Goal: Task Accomplishment & Management: Use online tool/utility

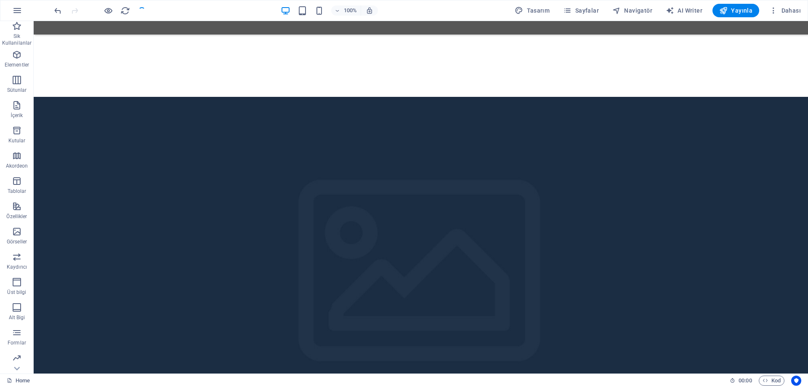
scroll to position [42, 0]
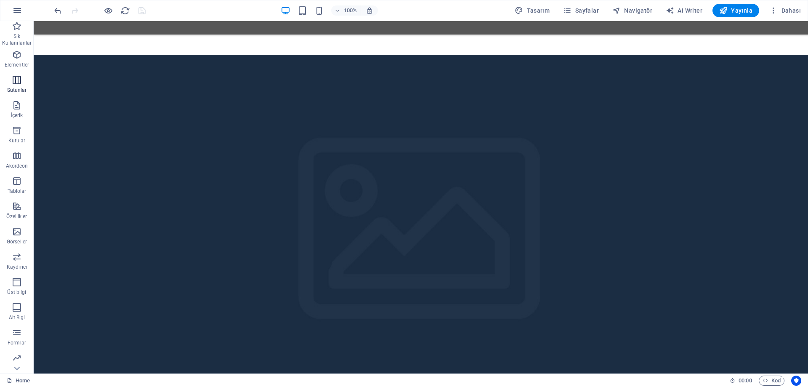
click at [23, 82] on span "Sütunlar" at bounding box center [17, 85] width 34 height 20
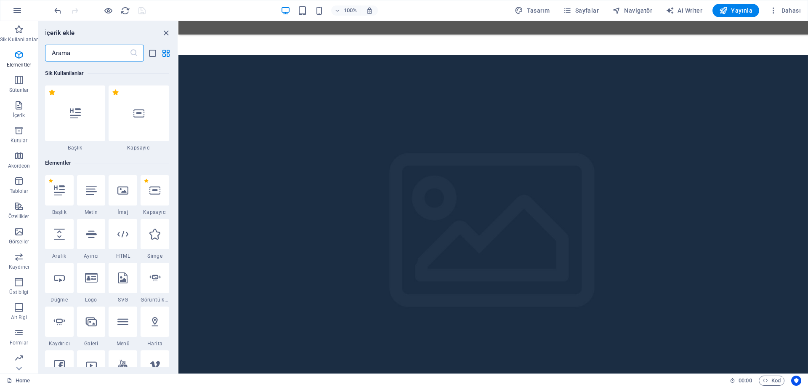
scroll to position [417, 0]
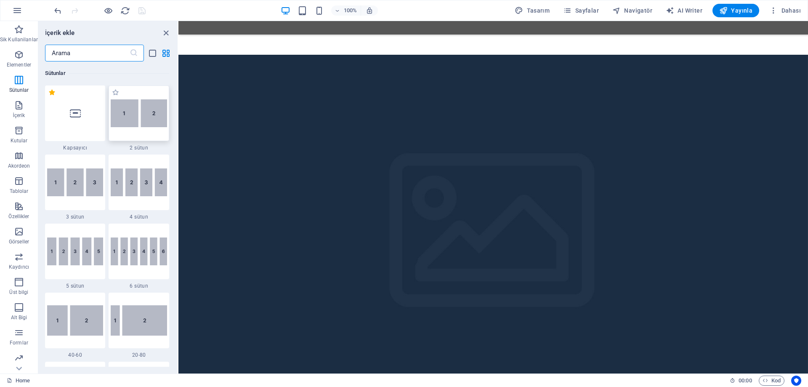
click at [142, 125] on img at bounding box center [139, 113] width 56 height 28
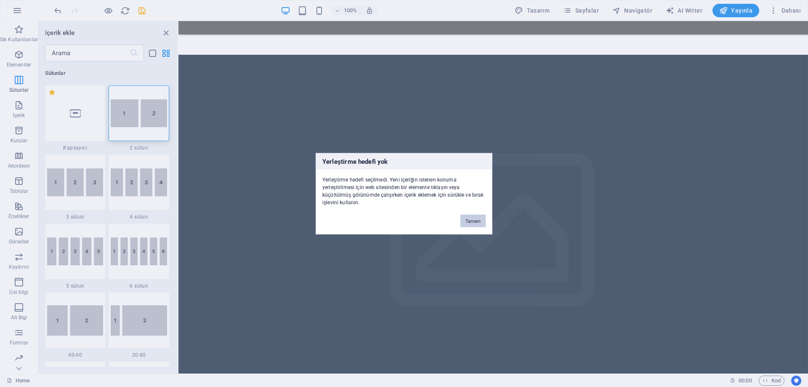
click at [471, 215] on button "Tamam" at bounding box center [473, 220] width 25 height 13
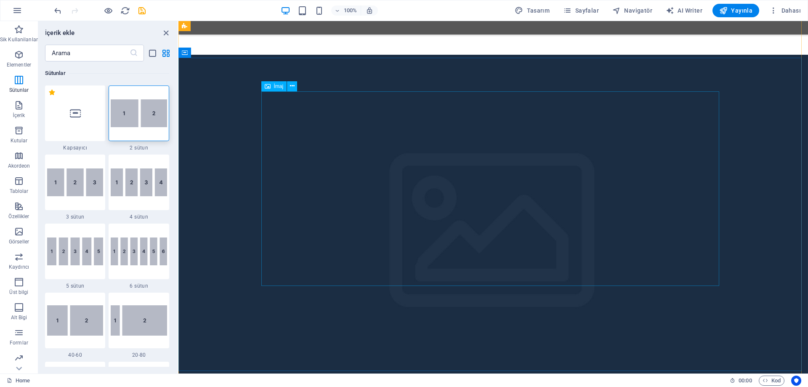
drag, startPoint x: 148, startPoint y: 114, endPoint x: 83, endPoint y: 260, distance: 159.7
click at [147, 114] on img at bounding box center [139, 113] width 56 height 28
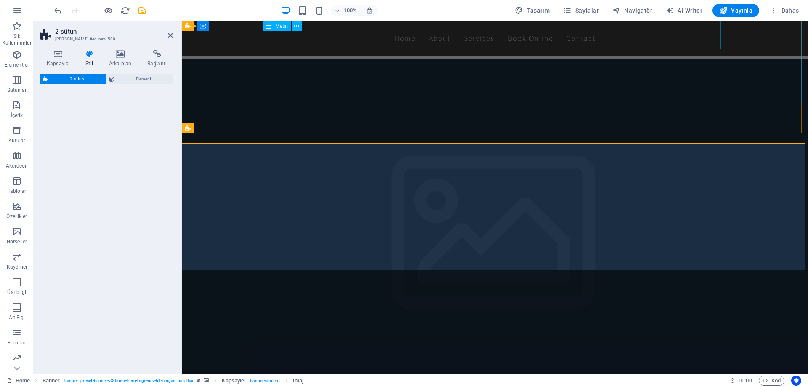
select select "rem"
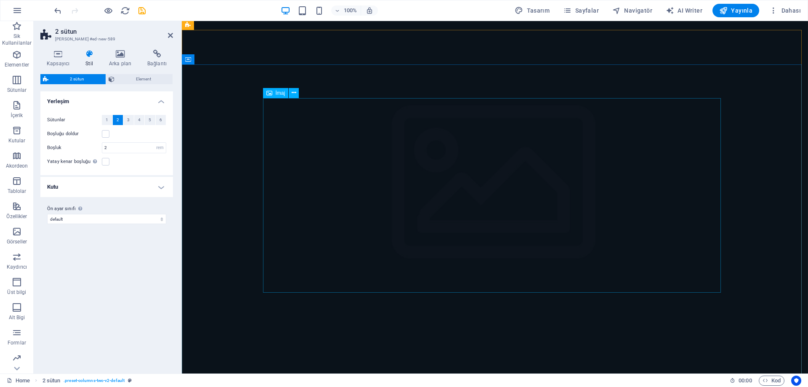
scroll to position [257, 0]
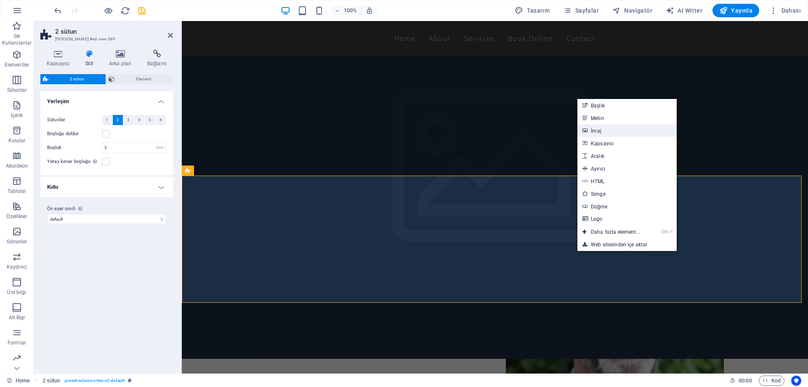
click at [606, 131] on link "İmaj" at bounding box center [627, 130] width 99 height 13
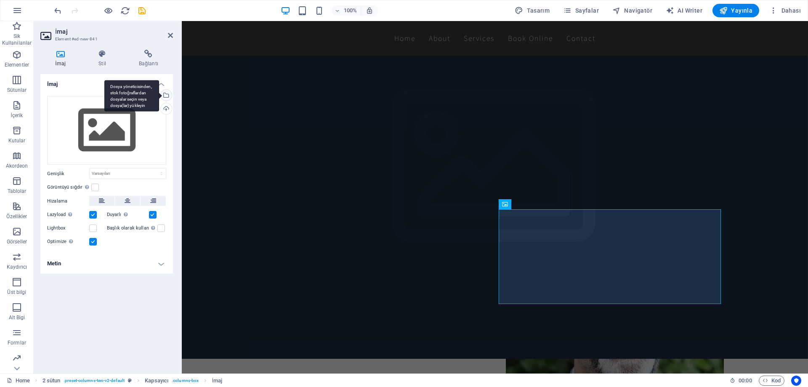
click at [167, 96] on div "Dosya yöneticisinden, stok fotoğraflardan dosyalar seçin veya dosya(lar) yükley…" at bounding box center [165, 96] width 13 height 13
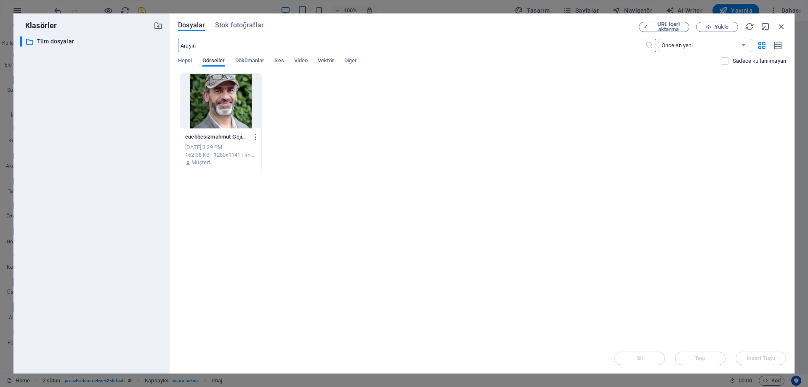
click at [232, 124] on div at bounding box center [220, 101] width 81 height 55
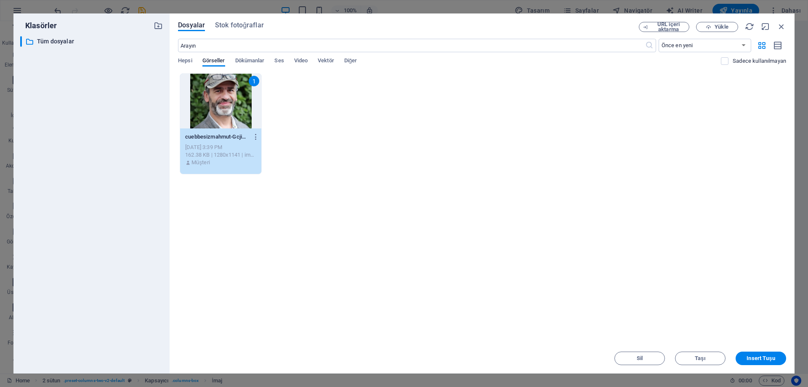
click at [232, 123] on div "1" at bounding box center [220, 101] width 81 height 55
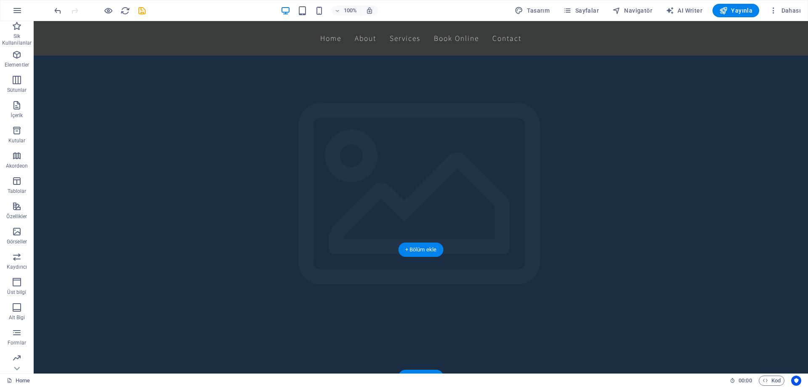
scroll to position [253, 0]
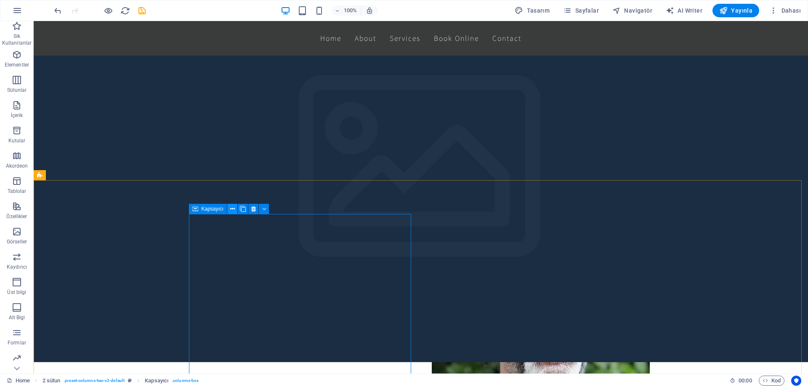
click at [235, 209] on button at bounding box center [232, 209] width 10 height 10
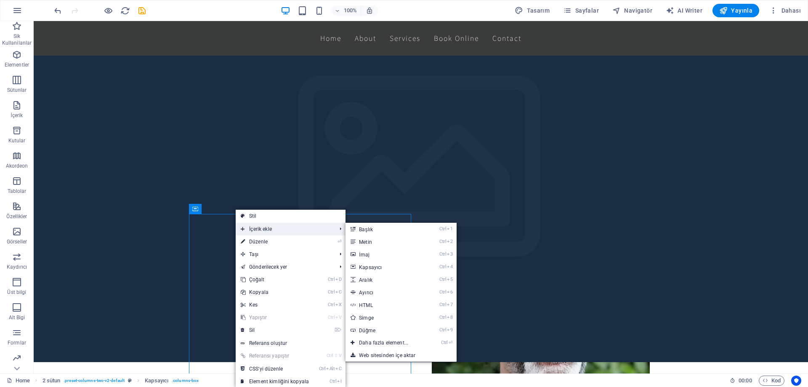
click at [269, 232] on span "İçerik ekle" at bounding box center [284, 229] width 97 height 13
click at [379, 244] on link "Ctrl 2 Metin" at bounding box center [386, 241] width 80 height 13
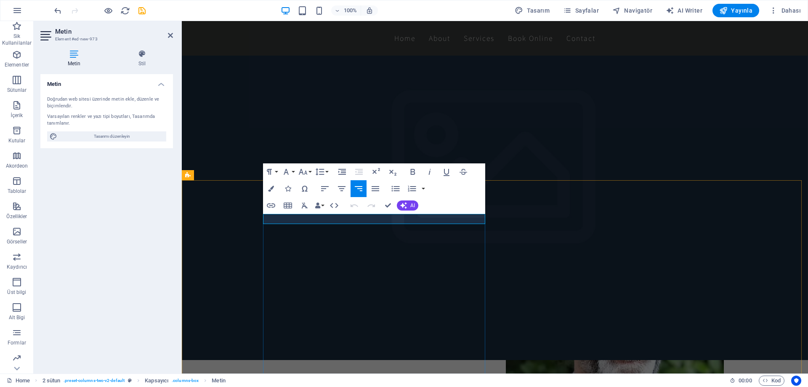
drag, startPoint x: 444, startPoint y: 216, endPoint x: 416, endPoint y: 266, distance: 56.7
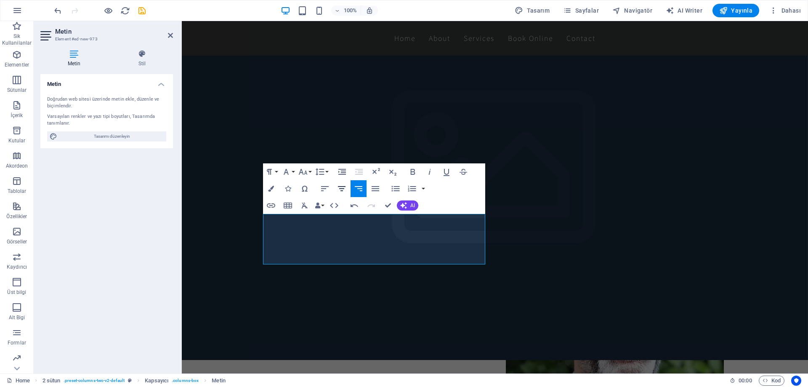
click at [341, 187] on icon "button" at bounding box center [342, 189] width 10 height 10
drag, startPoint x: 423, startPoint y: 220, endPoint x: 490, endPoint y: 248, distance: 72.3
click at [378, 188] on icon "button" at bounding box center [376, 188] width 8 height 5
drag, startPoint x: 332, startPoint y: 261, endPoint x: 425, endPoint y: 256, distance: 93.2
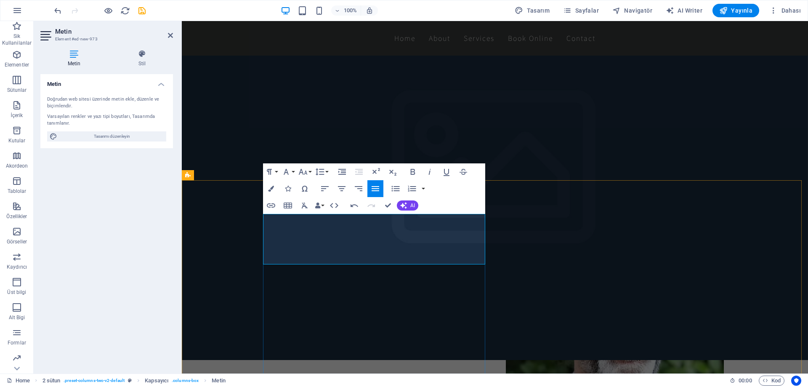
click at [303, 174] on icon "button" at bounding box center [303, 172] width 9 height 6
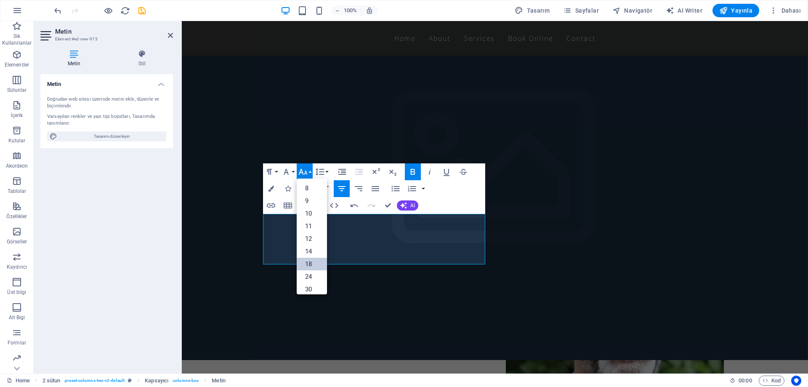
click at [313, 265] on link "18" at bounding box center [312, 264] width 30 height 13
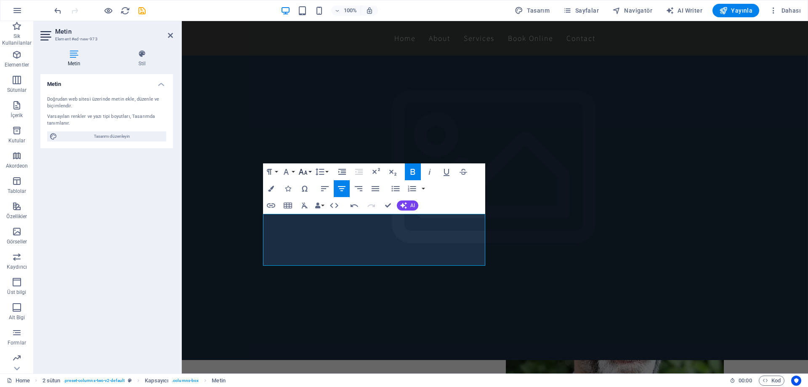
click at [310, 172] on button "Font Size" at bounding box center [305, 171] width 16 height 17
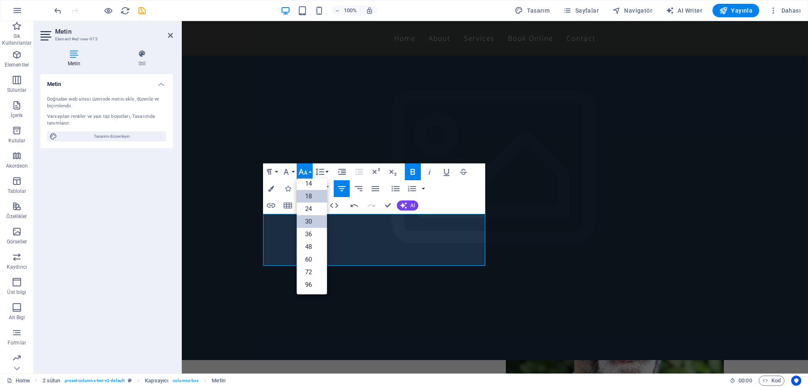
scroll to position [68, 0]
click at [315, 268] on link "72" at bounding box center [312, 272] width 30 height 13
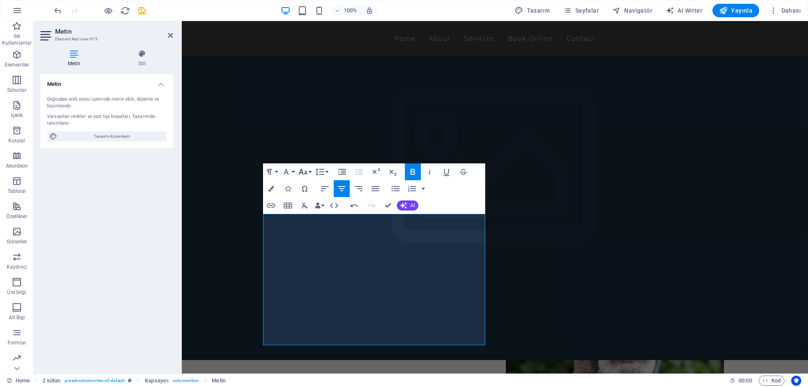
click at [308, 171] on icon "button" at bounding box center [303, 172] width 10 height 10
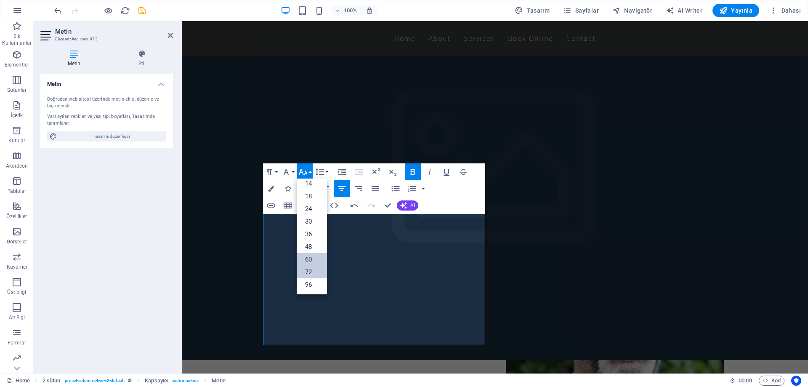
click at [309, 255] on link "60" at bounding box center [312, 259] width 30 height 13
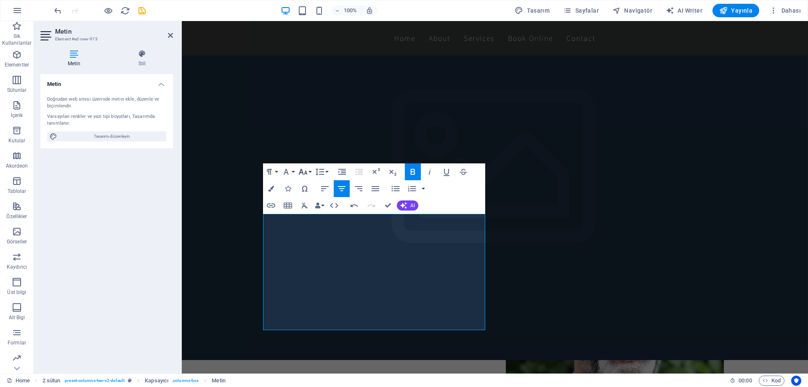
click at [308, 171] on button "Font Size" at bounding box center [305, 171] width 16 height 17
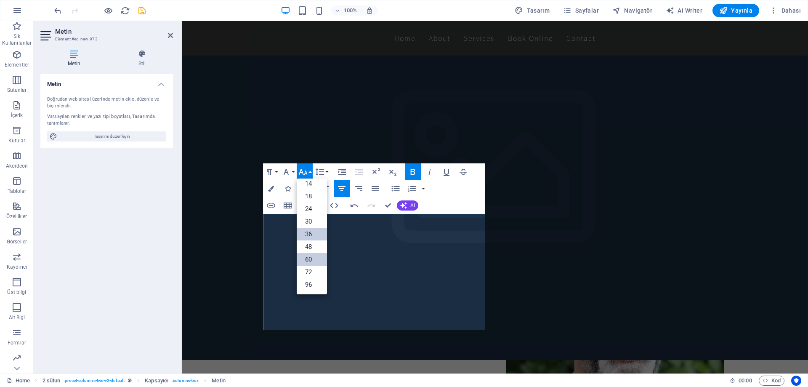
click at [310, 231] on link "36" at bounding box center [312, 234] width 30 height 13
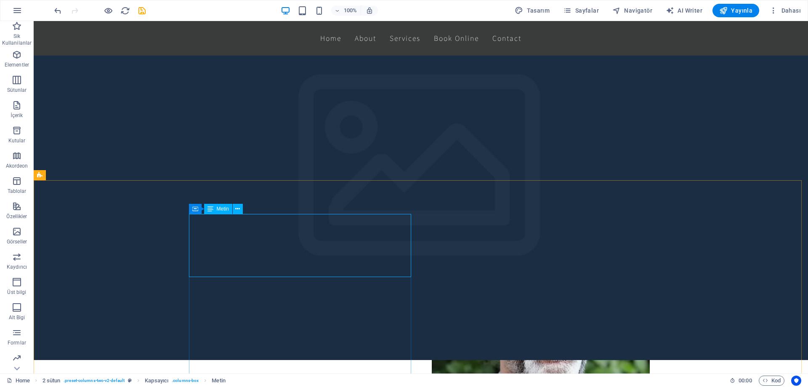
click at [216, 212] on div "Metin" at bounding box center [218, 209] width 28 height 10
click at [239, 208] on icon at bounding box center [237, 209] width 5 height 9
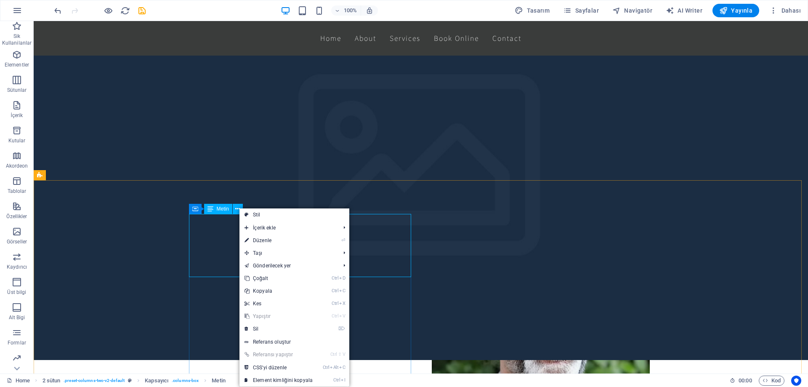
click at [220, 210] on span "Metin" at bounding box center [223, 208] width 12 height 5
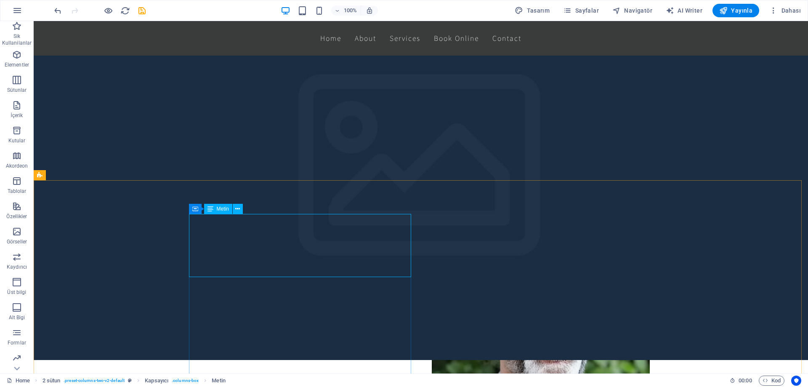
click at [218, 209] on span "Metin" at bounding box center [223, 208] width 12 height 5
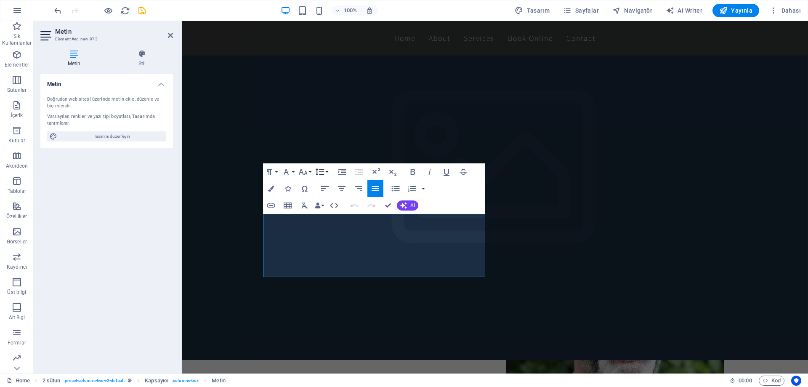
click at [326, 170] on button "Line Height" at bounding box center [322, 171] width 16 height 17
click at [341, 169] on icon "button" at bounding box center [343, 172] width 8 height 6
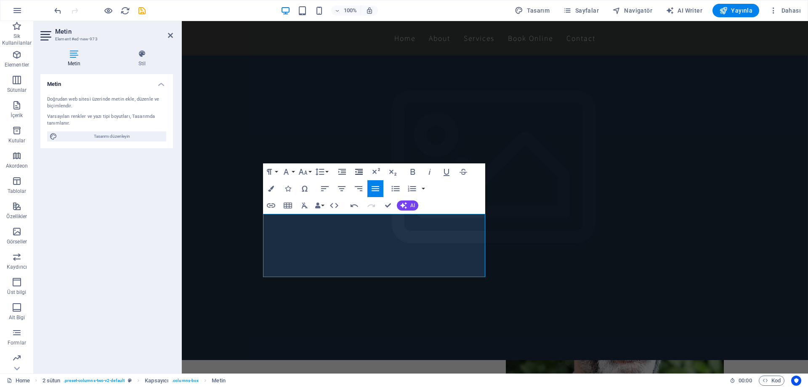
click at [363, 171] on icon "button" at bounding box center [359, 172] width 8 height 6
click at [362, 171] on icon "button" at bounding box center [359, 172] width 8 height 6
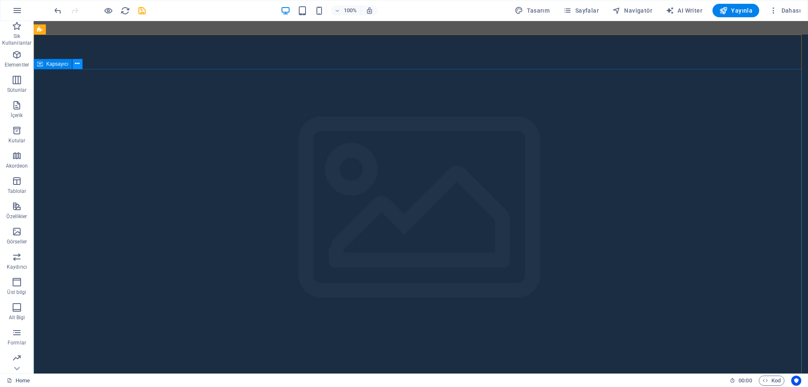
click at [75, 64] on icon at bounding box center [77, 63] width 5 height 9
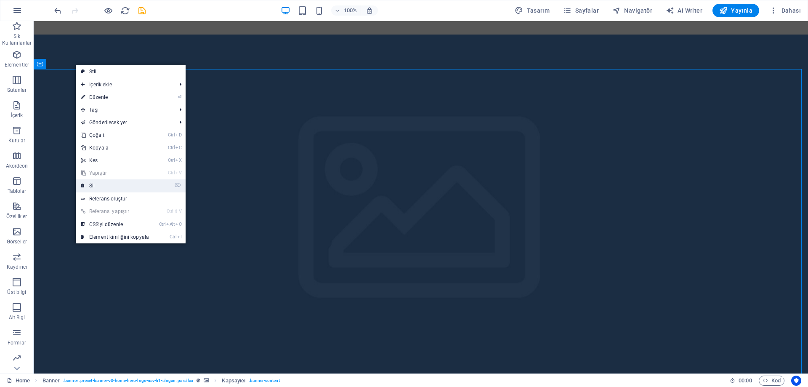
click at [112, 185] on link "⌦ Sil" at bounding box center [115, 185] width 78 height 13
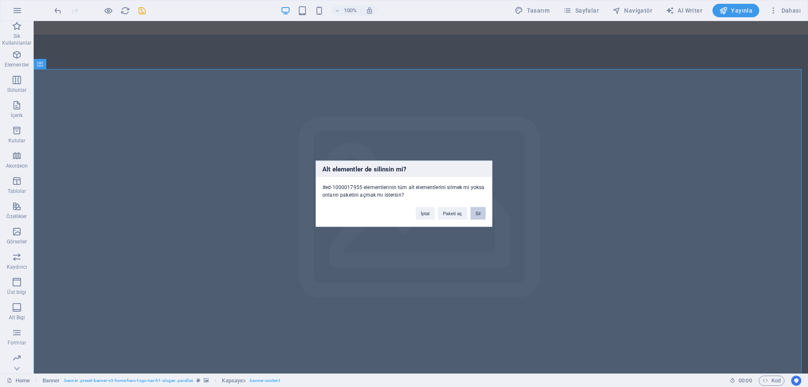
click at [483, 213] on button "Sil" at bounding box center [478, 213] width 15 height 13
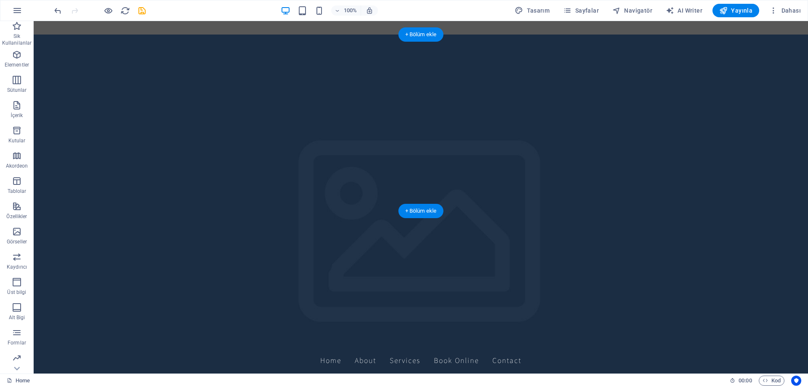
click at [397, 120] on figure at bounding box center [421, 211] width 775 height 352
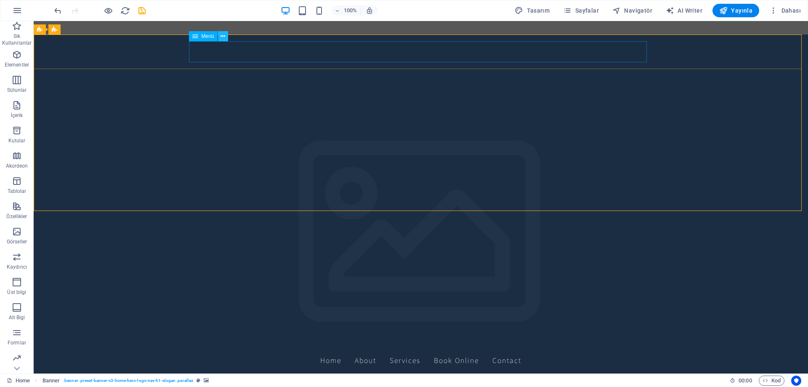
click at [221, 37] on icon at bounding box center [223, 36] width 5 height 9
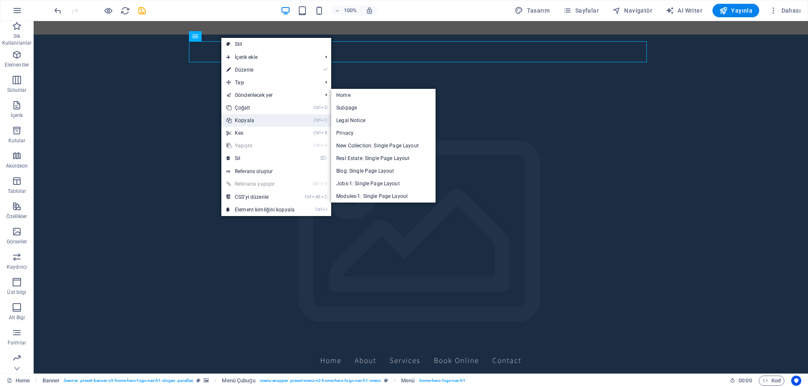
click at [253, 122] on link "Ctrl C Kopyala" at bounding box center [260, 120] width 78 height 13
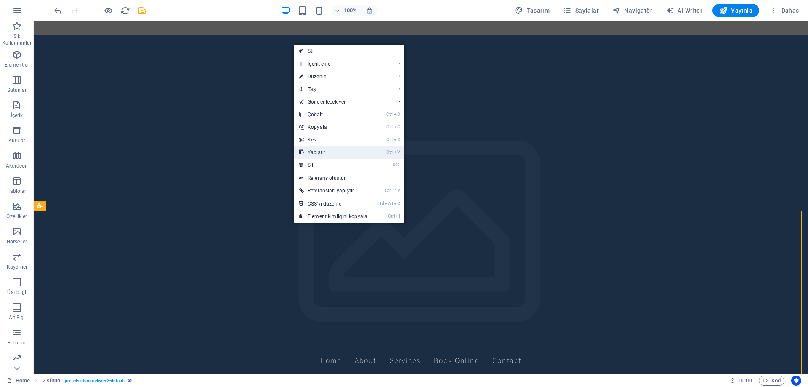
click at [327, 153] on link "Ctrl V Yapıştır" at bounding box center [333, 152] width 78 height 13
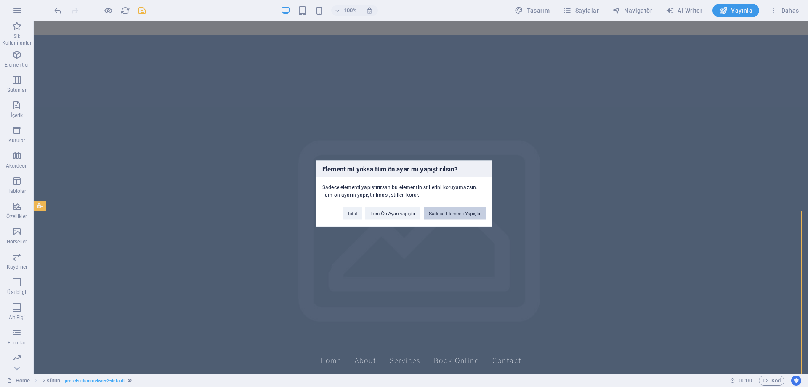
click at [456, 216] on button "Sadece Elementi Yapıştır" at bounding box center [455, 213] width 62 height 13
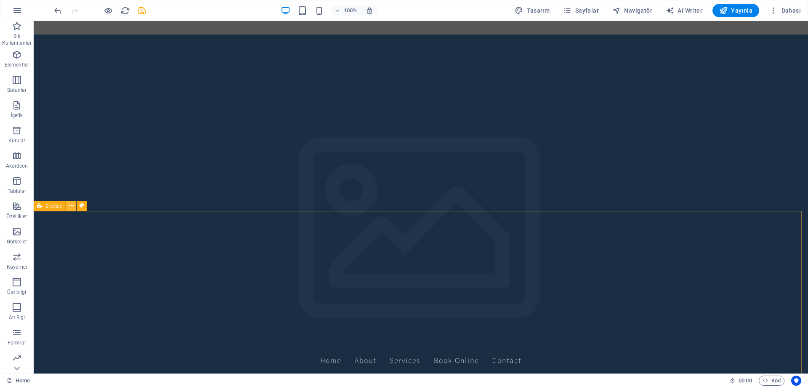
click at [70, 211] on button at bounding box center [71, 206] width 10 height 10
click at [365, 78] on figure at bounding box center [421, 211] width 775 height 352
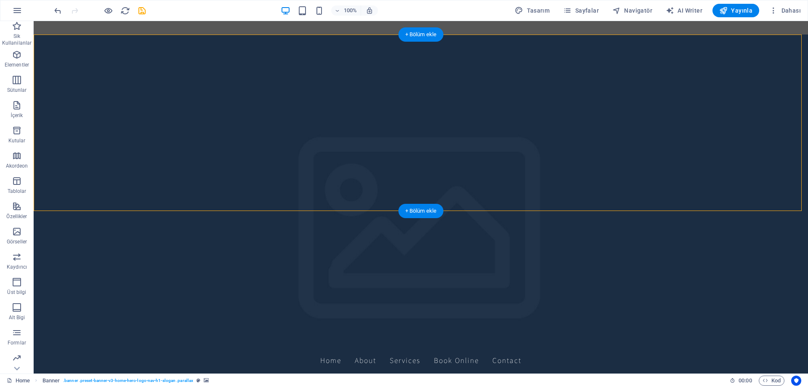
click at [428, 120] on figure at bounding box center [421, 211] width 775 height 352
select select "vh"
select select "header"
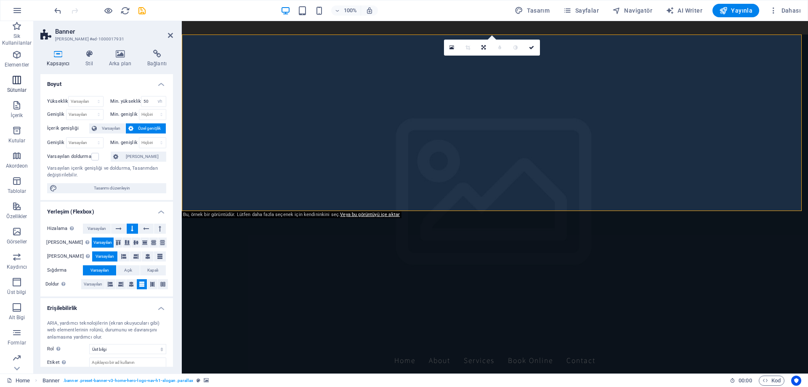
click at [21, 85] on icon "button" at bounding box center [17, 80] width 10 height 10
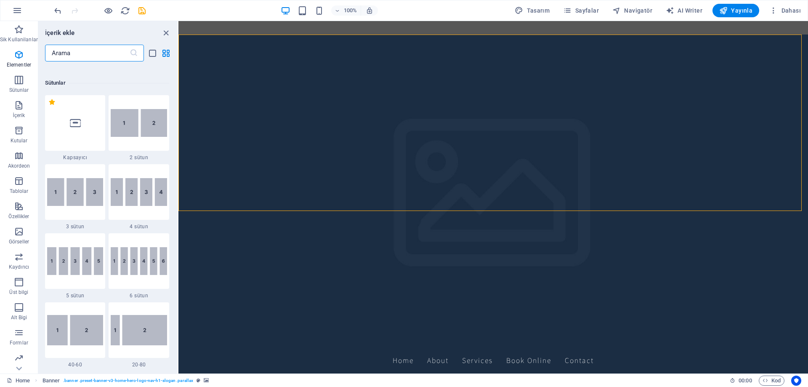
scroll to position [417, 0]
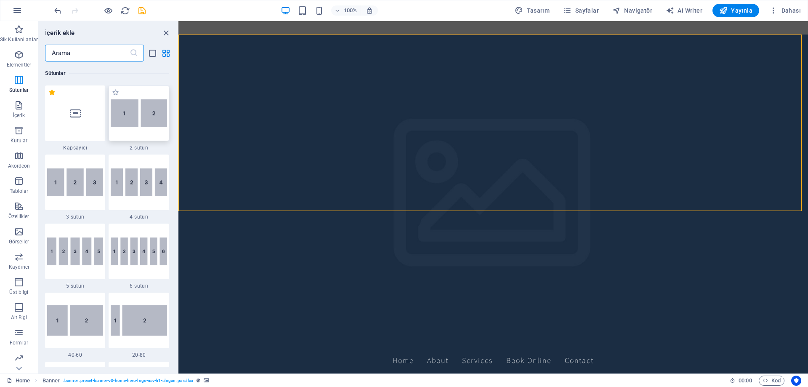
click at [131, 123] on img at bounding box center [139, 113] width 56 height 28
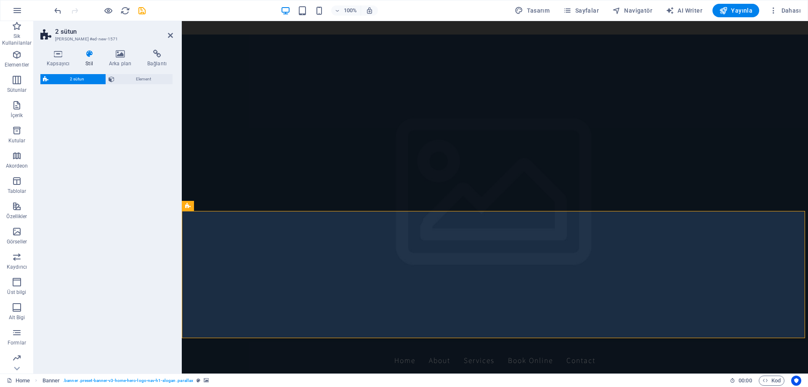
select select "rem"
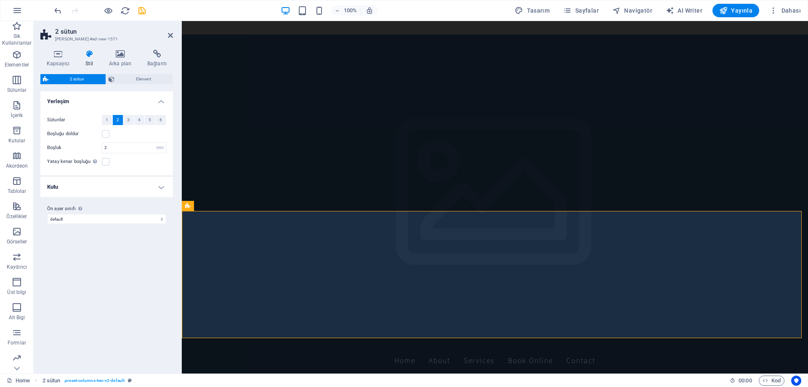
click at [346, 135] on figure at bounding box center [495, 211] width 627 height 352
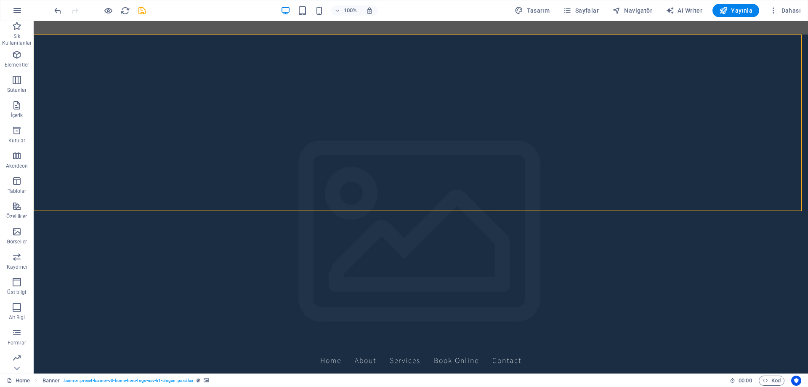
click at [360, 133] on figure at bounding box center [421, 211] width 775 height 352
select select "vh"
select select "header"
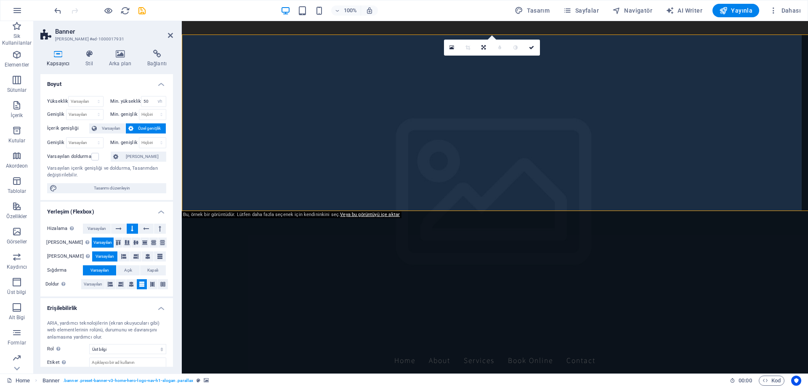
click at [360, 134] on figure at bounding box center [495, 211] width 627 height 352
click at [456, 49] on link at bounding box center [452, 48] width 16 height 16
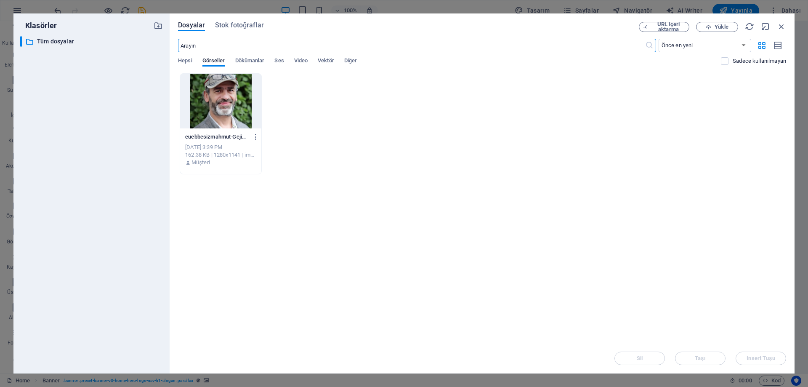
click at [238, 119] on div at bounding box center [220, 101] width 81 height 55
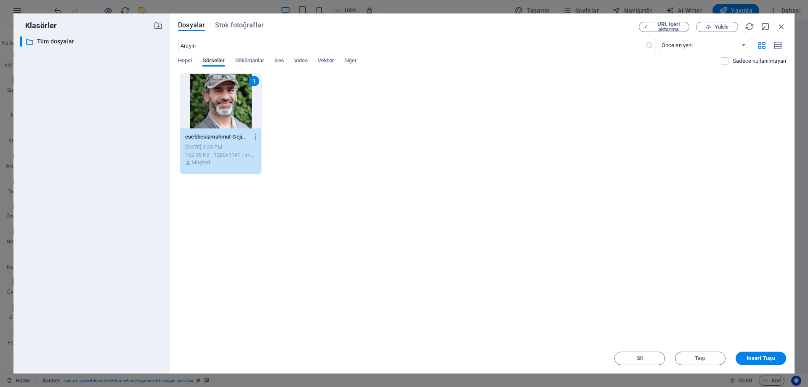
click at [238, 119] on div "1" at bounding box center [220, 101] width 81 height 55
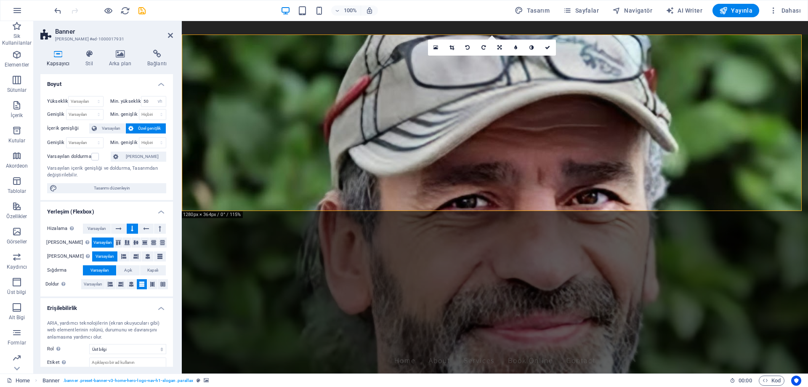
click at [304, 144] on figure at bounding box center [495, 211] width 627 height 352
click at [452, 47] on icon at bounding box center [452, 47] width 5 height 5
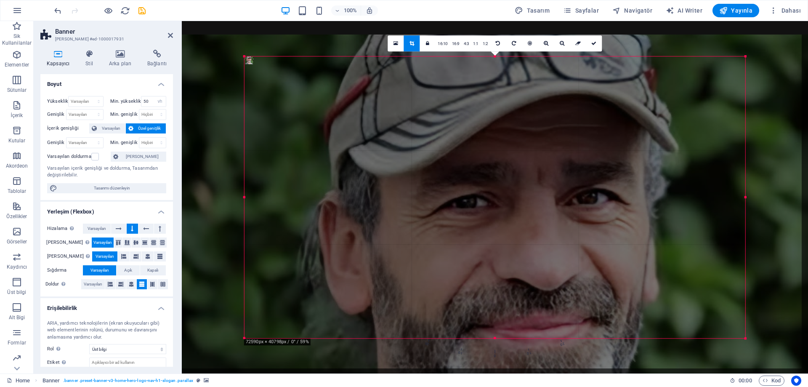
drag, startPoint x: 337, startPoint y: 336, endPoint x: 0, endPoint y: 388, distance: 341.2
click at [0, 387] on html "[DOMAIN_NAME] Home Sik Kullanilanlar Elementler Sütunlar İçerik Kutular Akordeo…" at bounding box center [404, 193] width 808 height 387
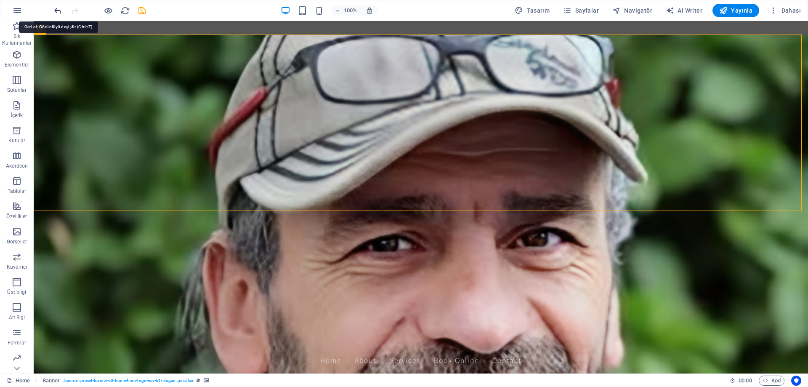
click at [61, 9] on icon "undo" at bounding box center [58, 11] width 10 height 10
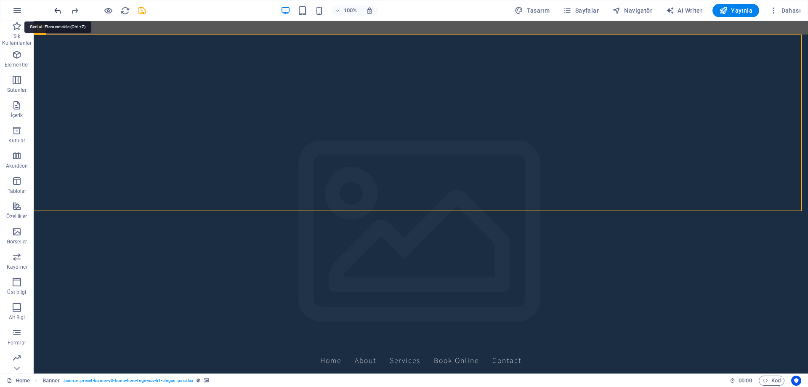
click at [61, 9] on icon "undo" at bounding box center [58, 11] width 10 height 10
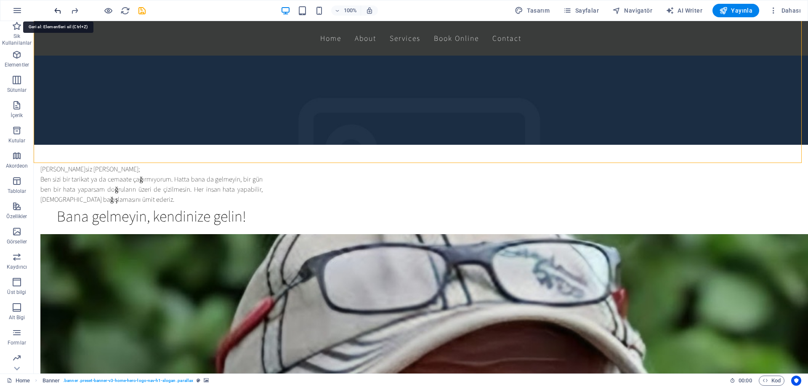
scroll to position [304, 0]
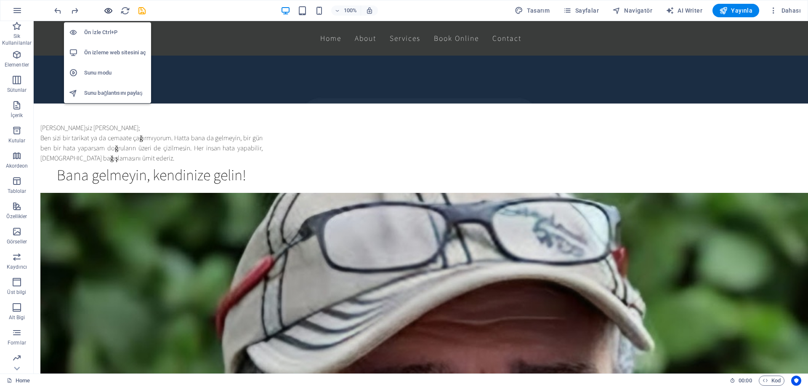
click at [105, 10] on icon "button" at bounding box center [109, 11] width 10 height 10
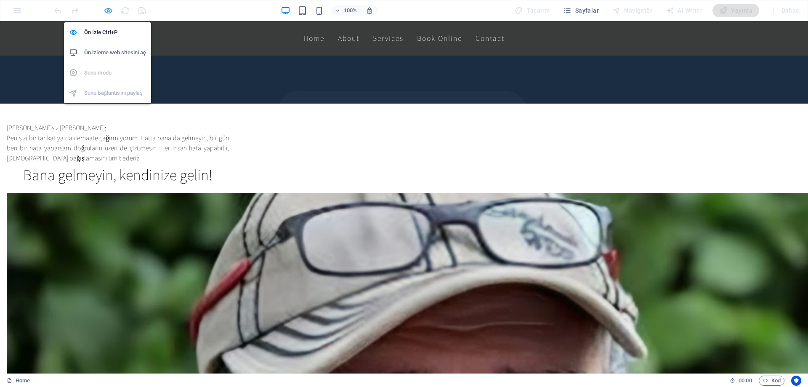
scroll to position [224, 0]
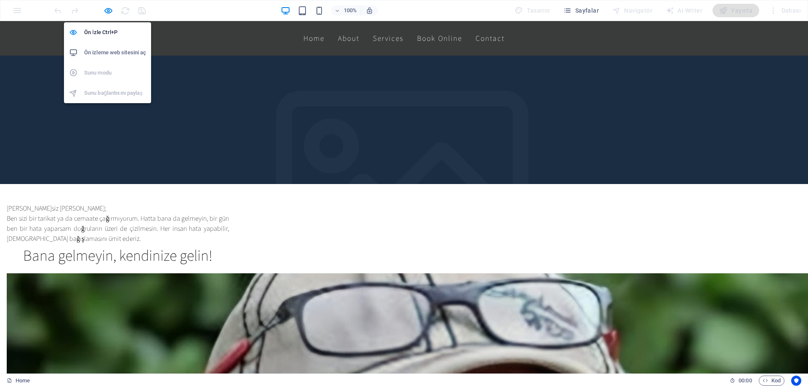
click at [121, 49] on h6 "Ön izleme web sitesini aç" at bounding box center [115, 53] width 62 height 10
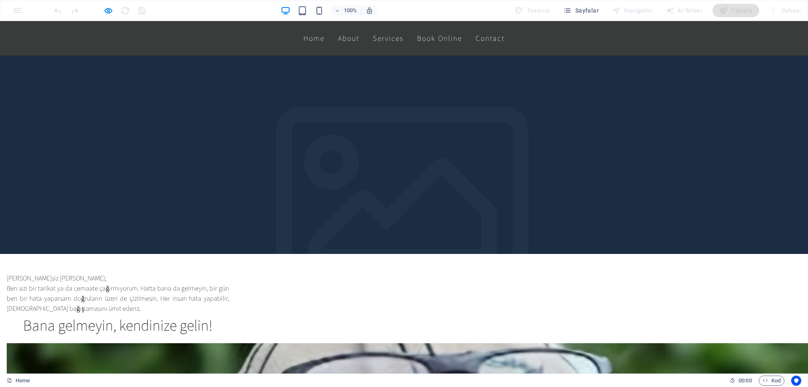
scroll to position [0, 0]
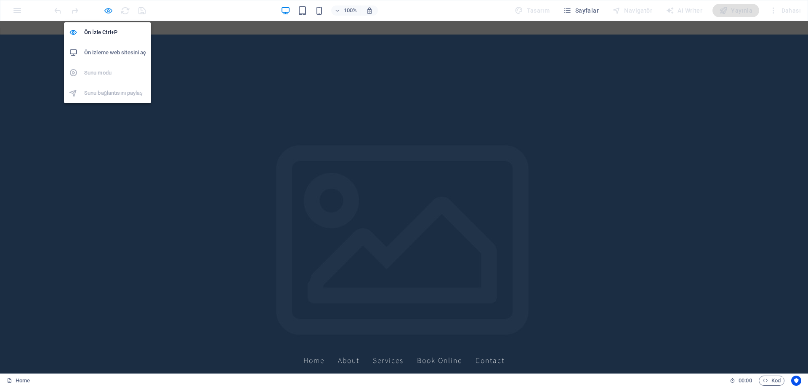
click at [107, 11] on icon "button" at bounding box center [109, 11] width 10 height 10
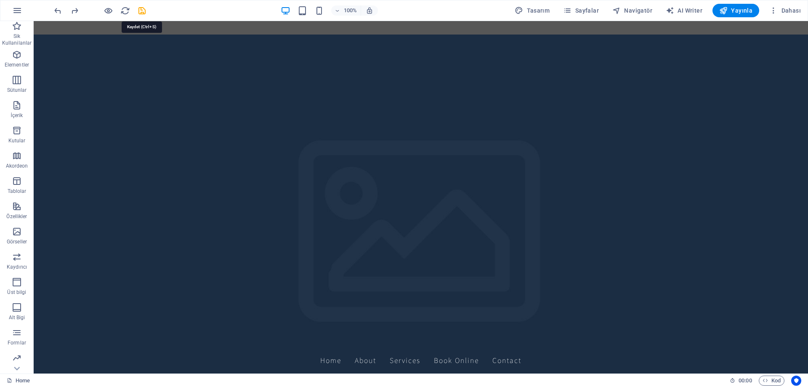
click at [140, 11] on icon "save" at bounding box center [142, 11] width 10 height 10
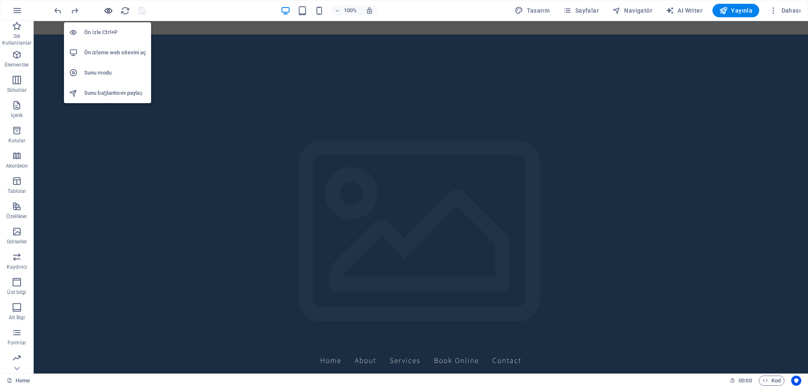
click at [108, 10] on icon "button" at bounding box center [109, 11] width 10 height 10
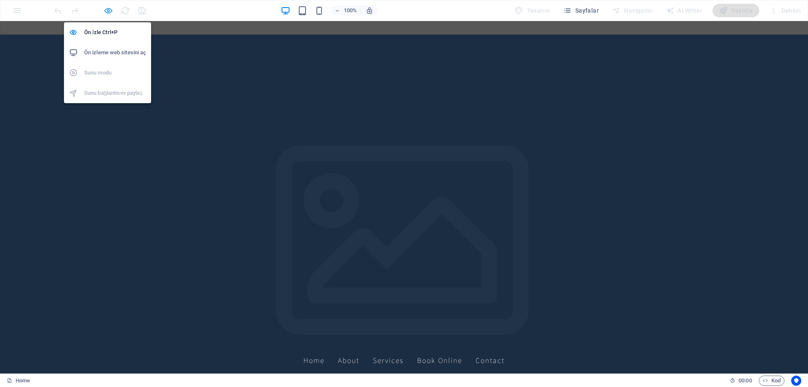
click at [106, 12] on icon "button" at bounding box center [109, 11] width 10 height 10
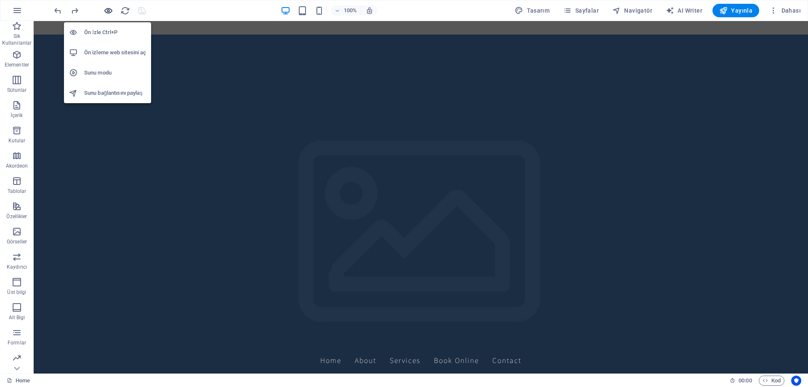
click at [106, 12] on icon "button" at bounding box center [109, 11] width 10 height 10
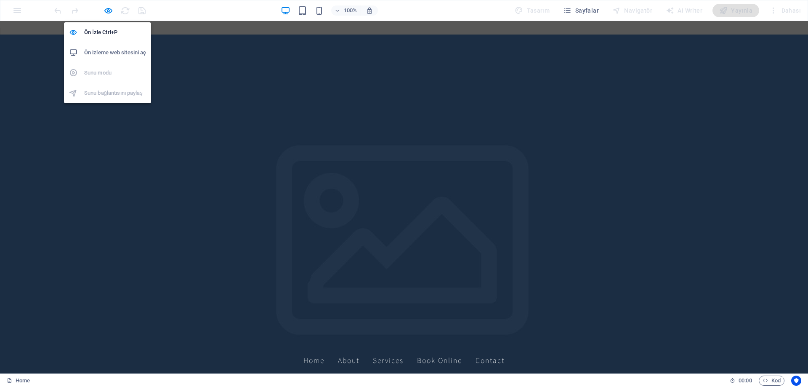
click at [105, 51] on h6 "Ön izleme web sitesini aç" at bounding box center [115, 53] width 62 height 10
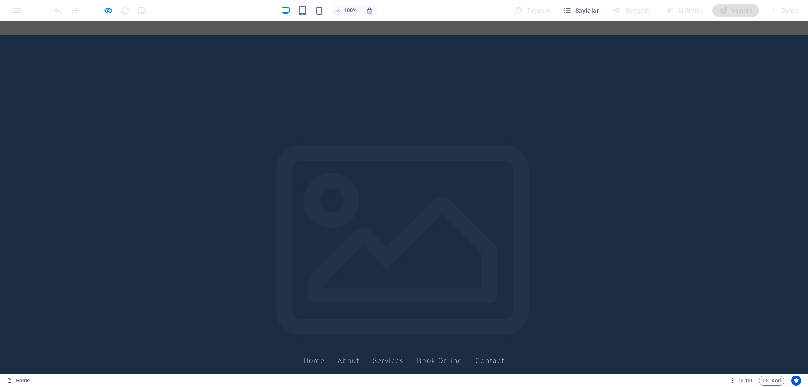
scroll to position [224, 0]
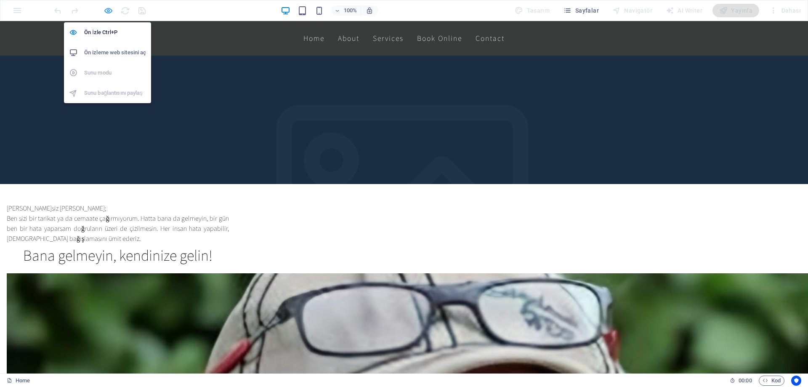
click at [107, 9] on icon "button" at bounding box center [109, 11] width 10 height 10
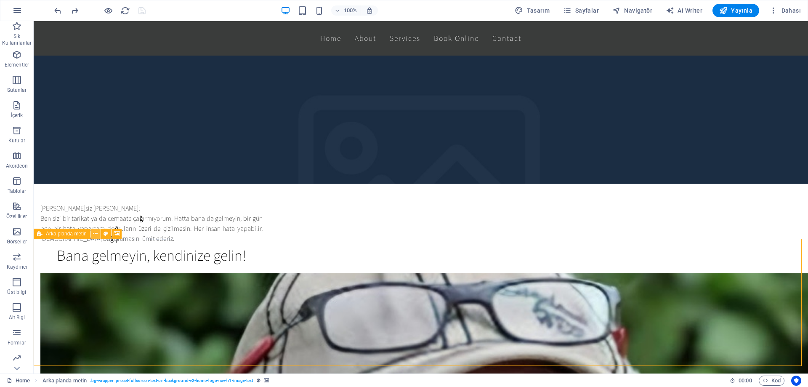
click at [93, 233] on icon at bounding box center [95, 233] width 5 height 9
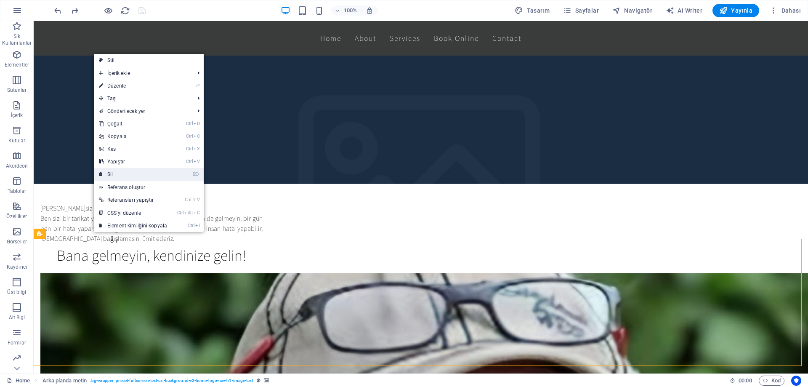
click at [122, 177] on link "⌦ Sil" at bounding box center [133, 174] width 78 height 13
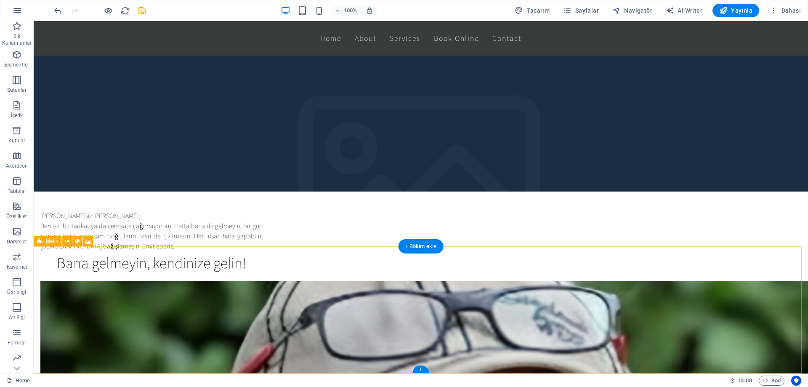
click at [63, 240] on button at bounding box center [67, 241] width 10 height 10
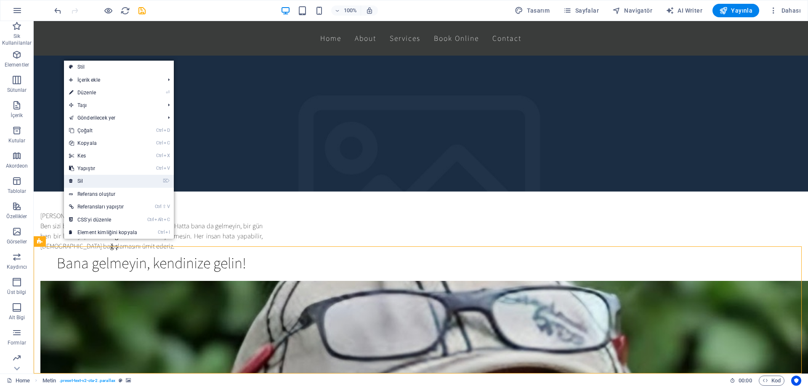
click at [88, 179] on link "⌦ Sil" at bounding box center [103, 181] width 78 height 13
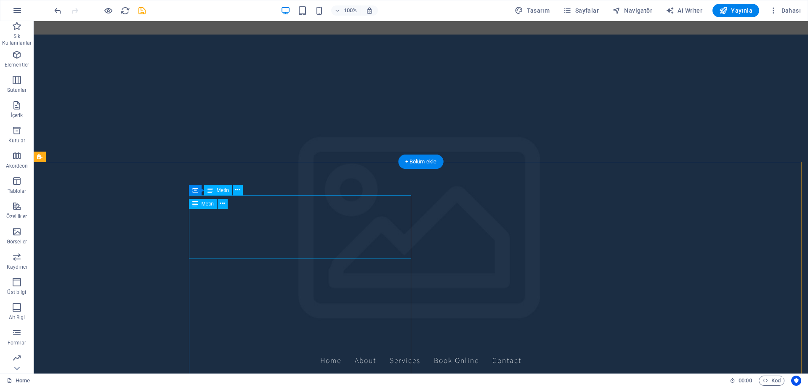
scroll to position [89, 0]
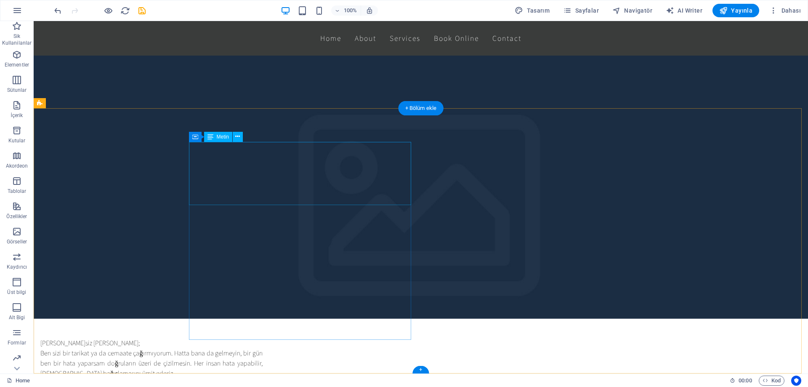
click at [251, 338] on div "[PERSON_NAME]siz [PERSON_NAME]; Ben sizi bir tarikat ya da cemaate çağırmıyorum…" at bounding box center [151, 369] width 222 height 63
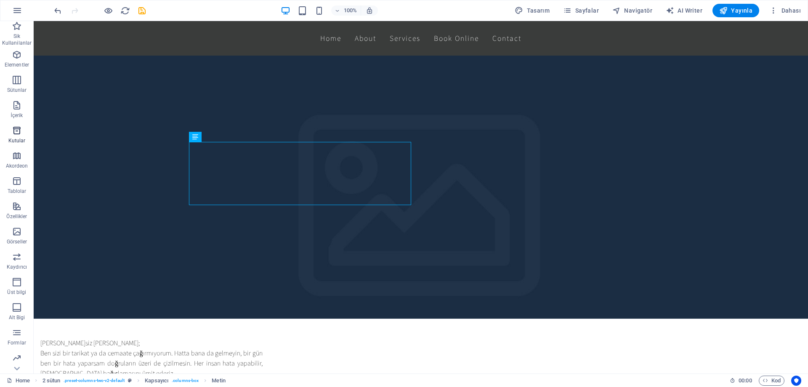
click at [19, 132] on icon "button" at bounding box center [17, 130] width 10 height 10
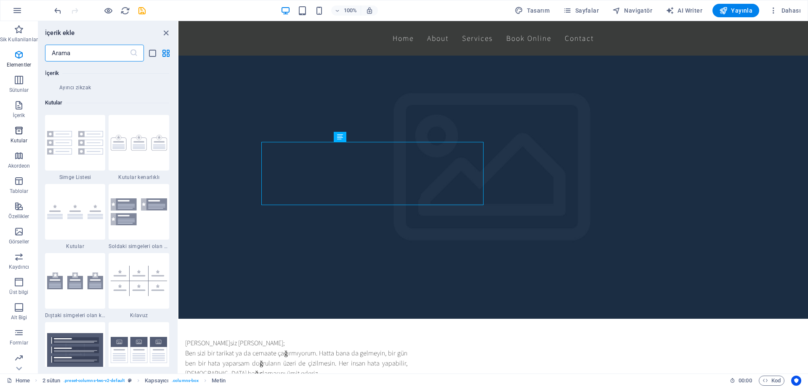
scroll to position [2322, 0]
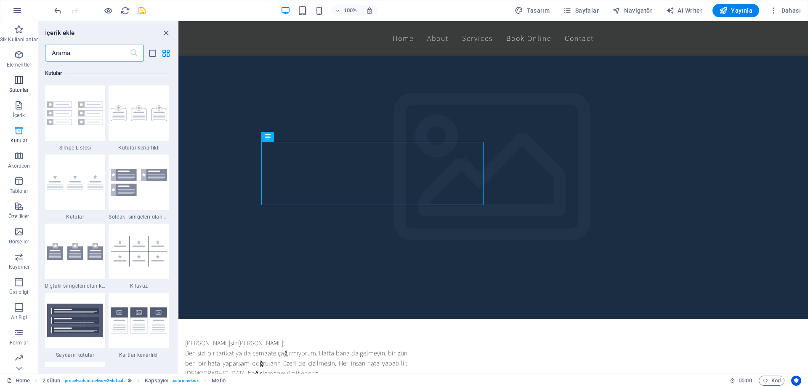
click at [19, 80] on icon "button" at bounding box center [19, 80] width 10 height 10
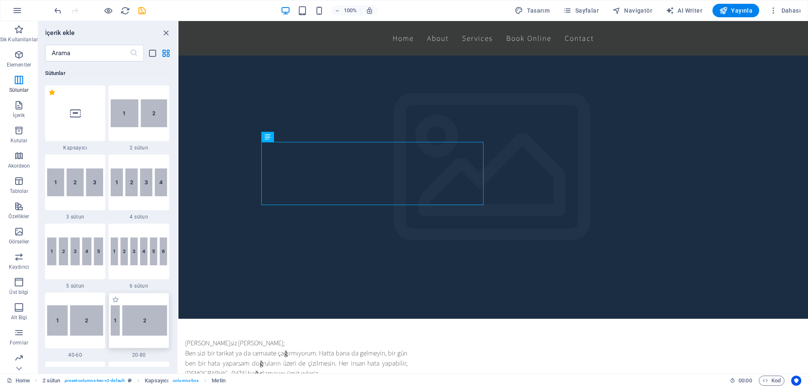
scroll to position [501, 0]
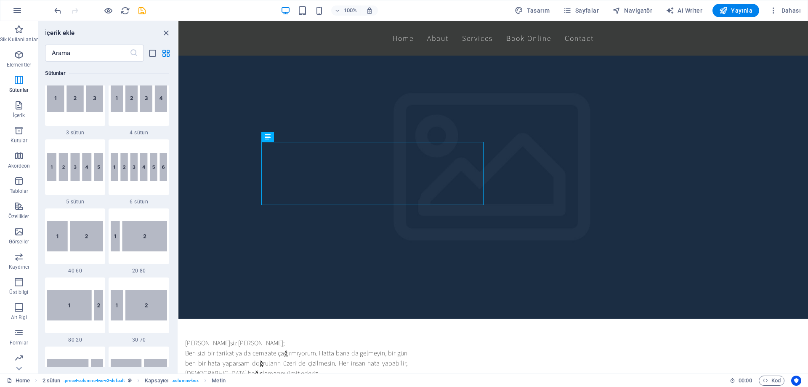
drag, startPoint x: 93, startPoint y: 248, endPoint x: 81, endPoint y: 247, distance: 11.9
click at [92, 249] on img at bounding box center [75, 236] width 56 height 30
click at [179, 247] on div "Mevcut içeriği değiştirmek için buraya sürükleyin. Yeni bir element oluşturmak …" at bounding box center [494, 197] width 630 height 352
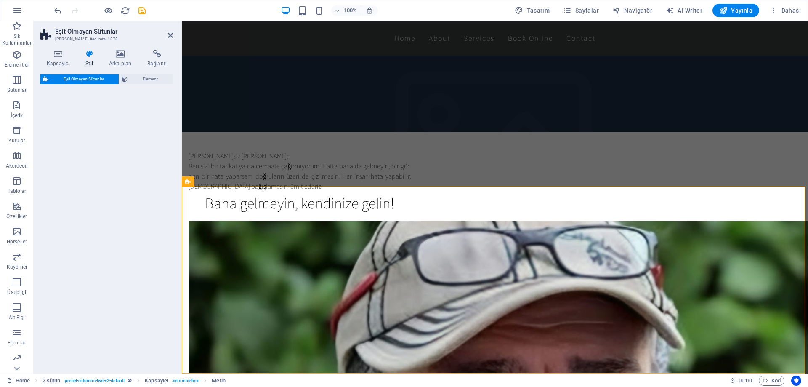
select select "%"
select select "rem"
select select "preset-unequal-columns-v2-1-40-60"
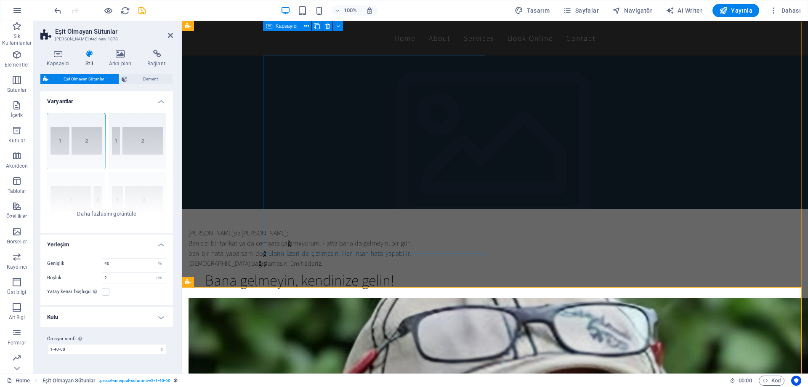
scroll to position [175, 0]
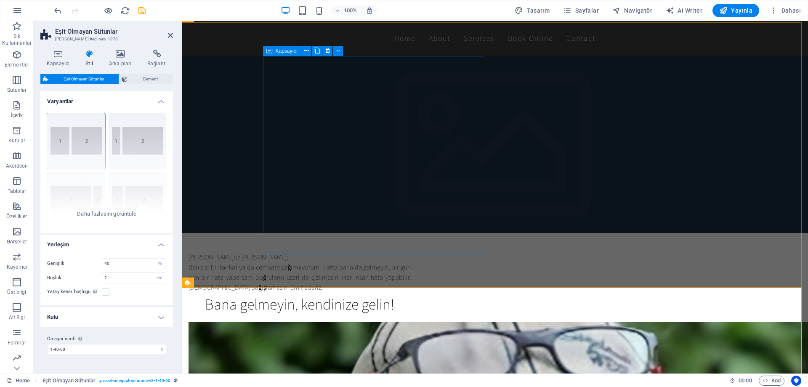
click at [339, 252] on div "[PERSON_NAME]siz [PERSON_NAME]; Ben sizi bir tarikat ya da cemaate çağırmıyorum…" at bounding box center [300, 283] width 222 height 63
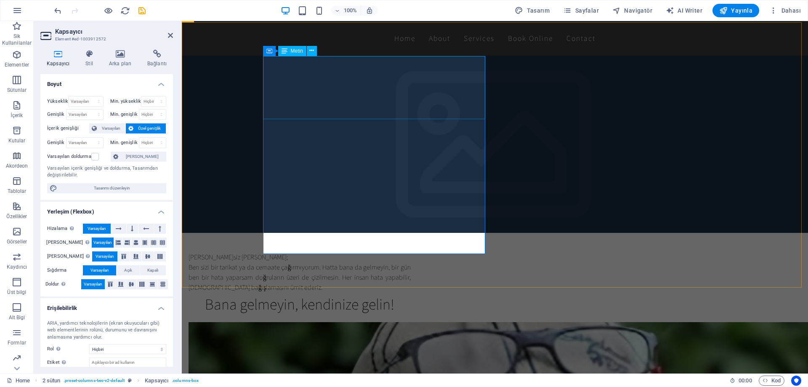
click at [315, 252] on div "[PERSON_NAME]siz [PERSON_NAME]; Ben sizi bir tarikat ya da cemaate çağırmıyorum…" at bounding box center [300, 283] width 222 height 63
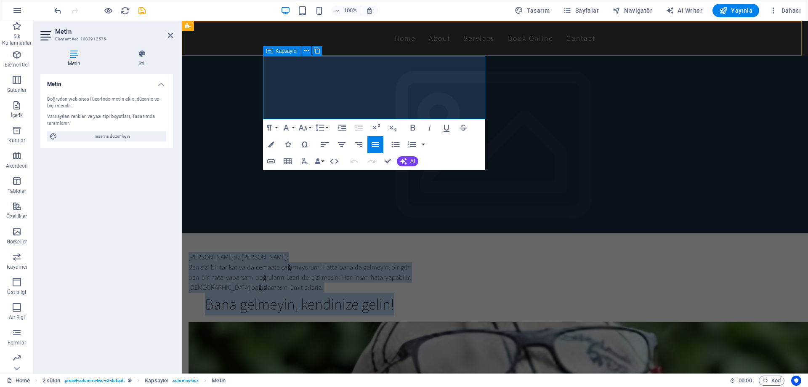
drag, startPoint x: 469, startPoint y: 110, endPoint x: 289, endPoint y: 60, distance: 186.2
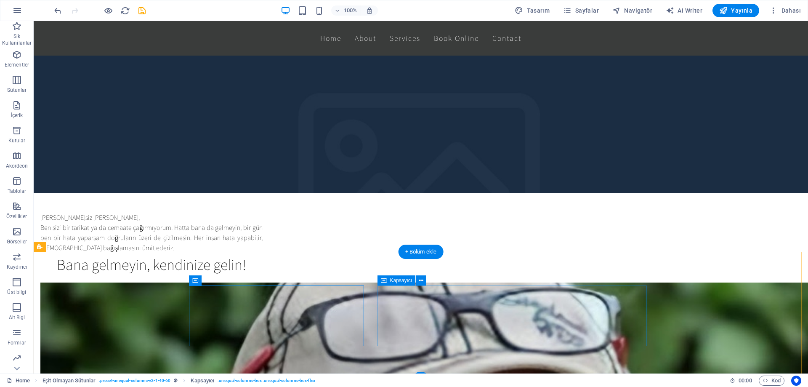
scroll to position [217, 0]
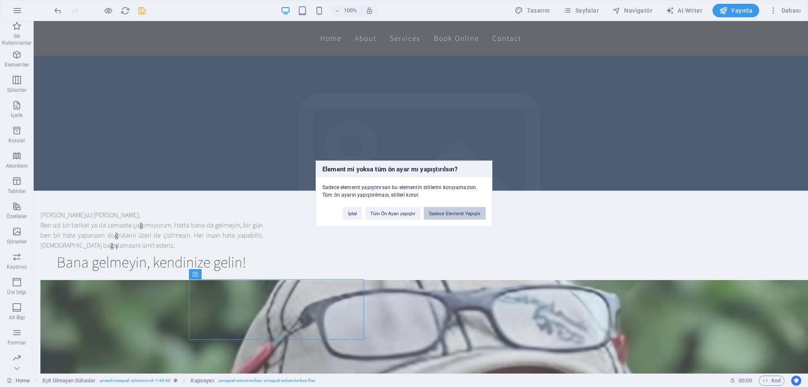
click at [456, 216] on button "Sadece Elementi Yapıştır" at bounding box center [455, 213] width 62 height 13
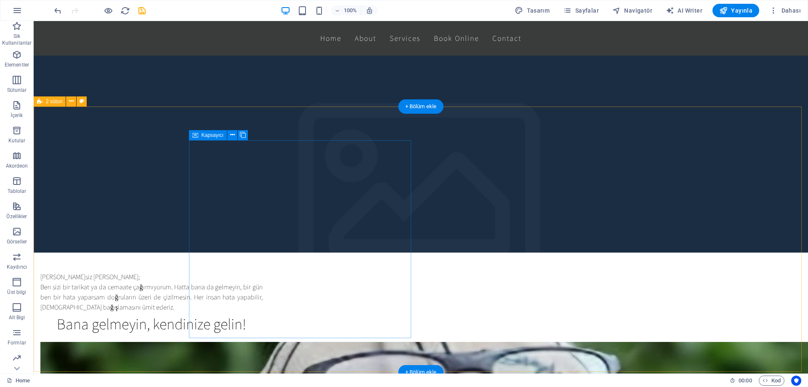
scroll to position [216, 0]
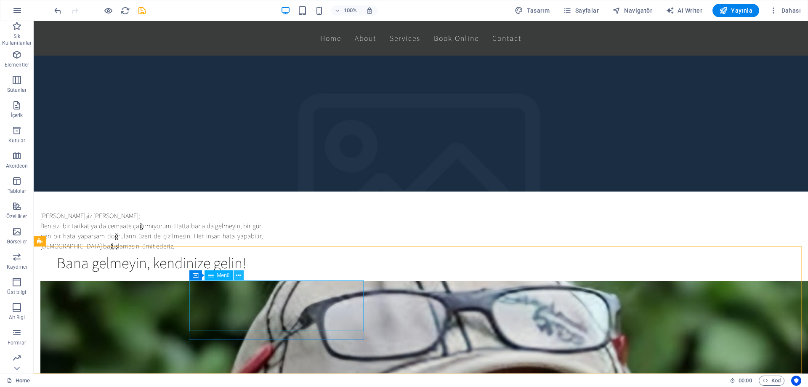
click at [238, 275] on icon at bounding box center [238, 275] width 5 height 9
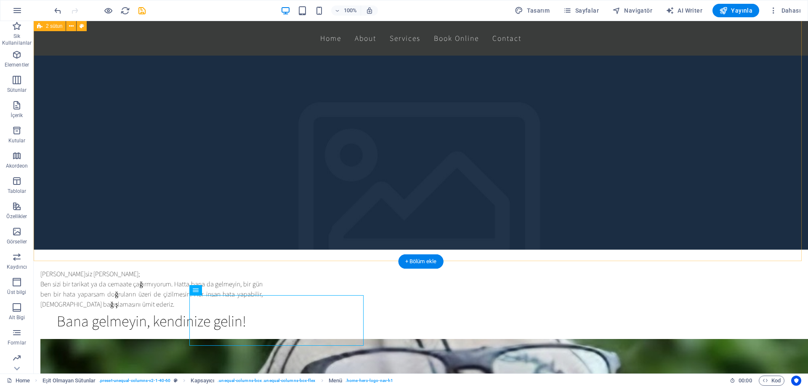
scroll to position [90, 0]
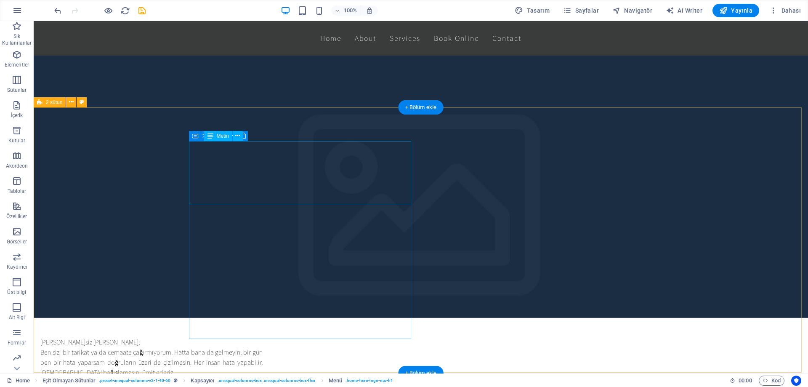
click at [263, 337] on div "[PERSON_NAME]siz [PERSON_NAME]; Ben sizi bir tarikat ya da cemaate çağırmıyorum…" at bounding box center [151, 368] width 222 height 63
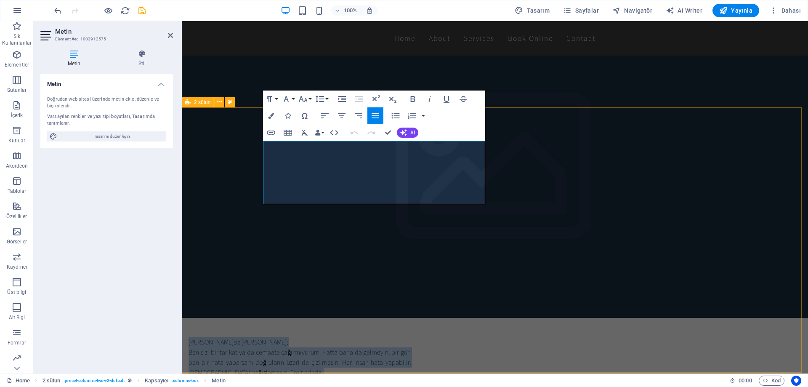
drag, startPoint x: 469, startPoint y: 195, endPoint x: 296, endPoint y: 146, distance: 179.3
copy div "[PERSON_NAME]siz [PERSON_NAME]; Ben sizi bir tarikat ya da cemaate çağırmıyorum…"
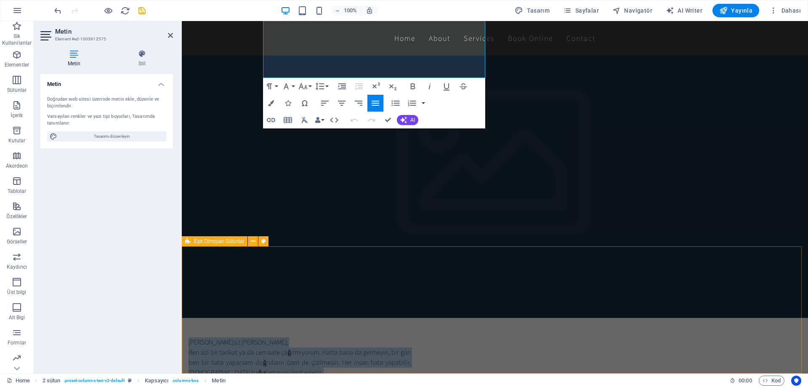
scroll to position [216, 0]
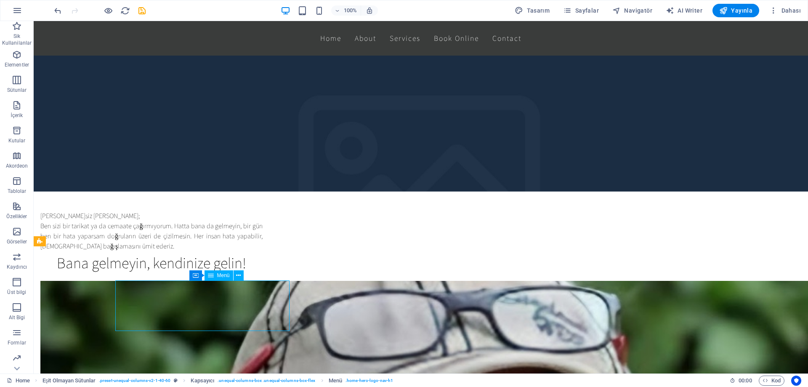
click at [229, 276] on button at bounding box center [232, 275] width 10 height 10
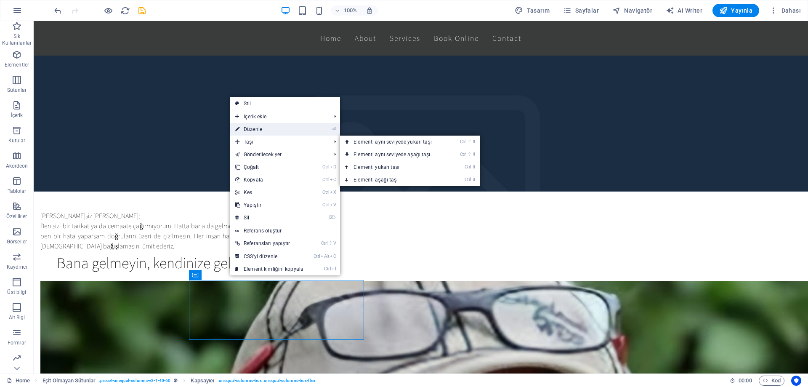
click at [266, 128] on link "⏎ Düzenle" at bounding box center [269, 129] width 78 height 13
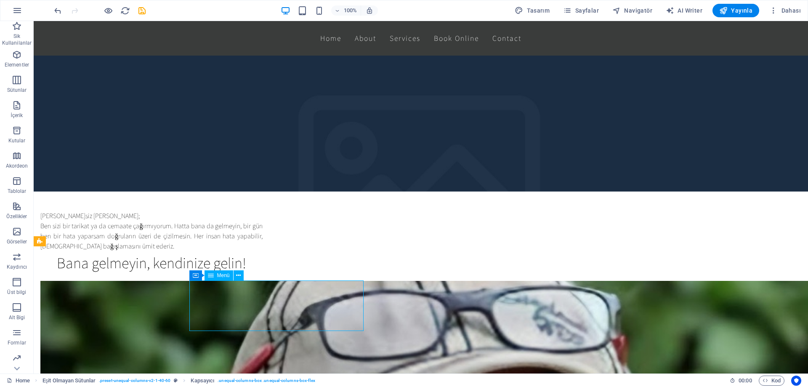
click at [236, 277] on button at bounding box center [239, 275] width 10 height 10
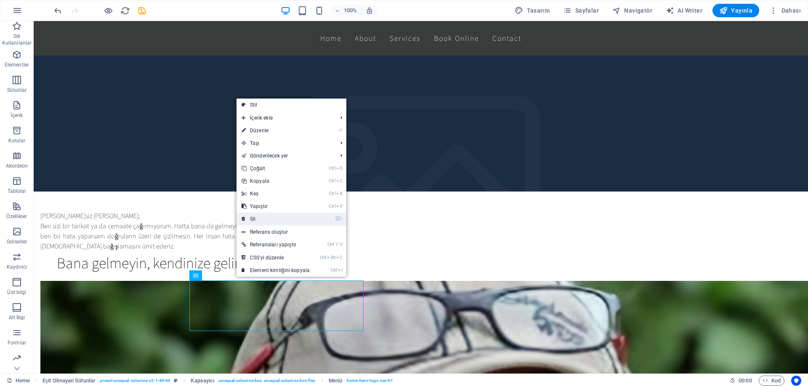
click at [262, 217] on link "⌦ Sil" at bounding box center [276, 219] width 78 height 13
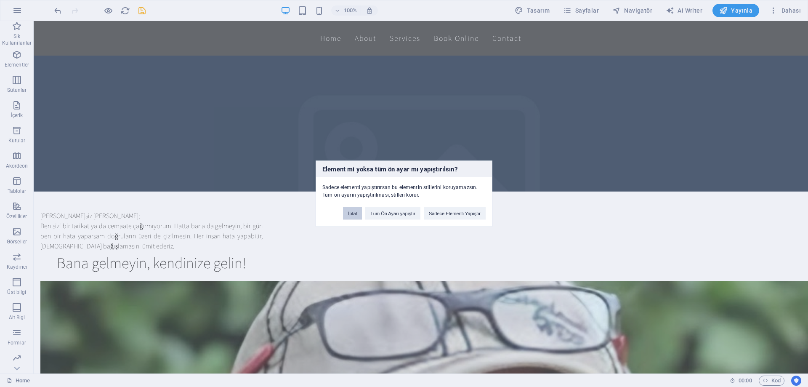
click at [349, 215] on button "İptal" at bounding box center [352, 213] width 19 height 13
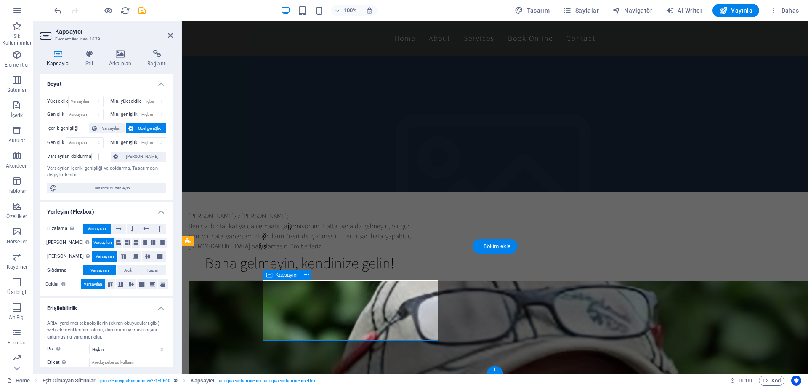
click at [308, 276] on icon at bounding box center [306, 275] width 5 height 9
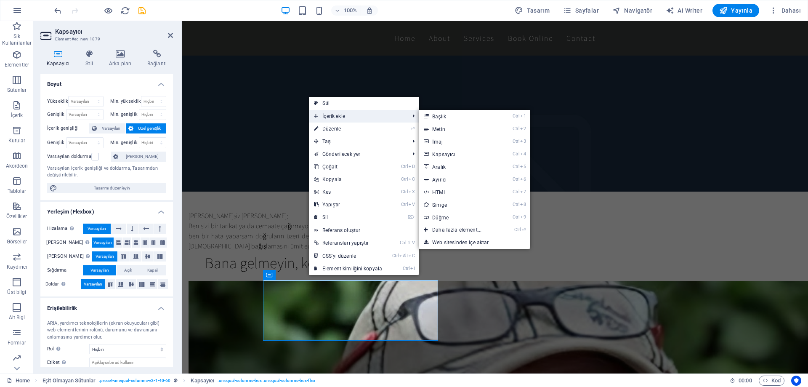
click at [341, 119] on span "İçerik ekle" at bounding box center [357, 116] width 97 height 13
click at [445, 127] on link "Ctrl 2 Metin" at bounding box center [459, 129] width 80 height 13
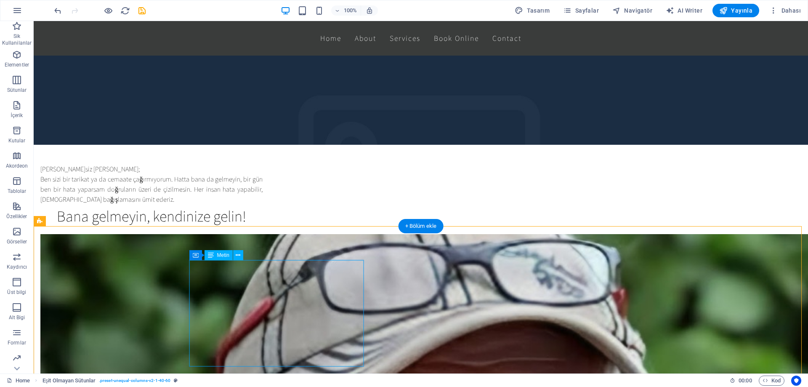
scroll to position [264, 0]
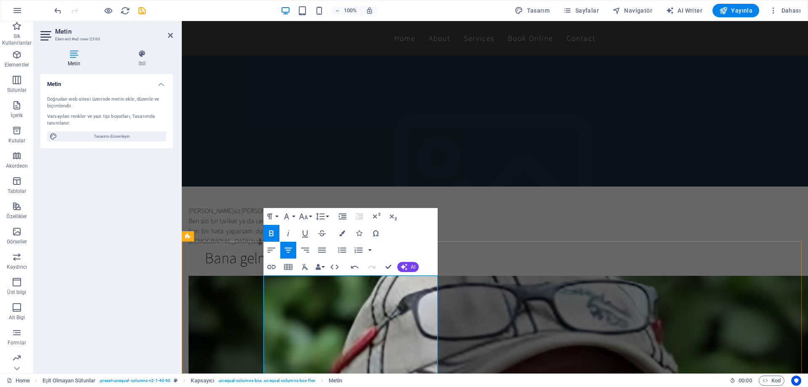
drag, startPoint x: 339, startPoint y: 281, endPoint x: 264, endPoint y: 280, distance: 74.1
click at [304, 216] on icon "button" at bounding box center [304, 216] width 10 height 10
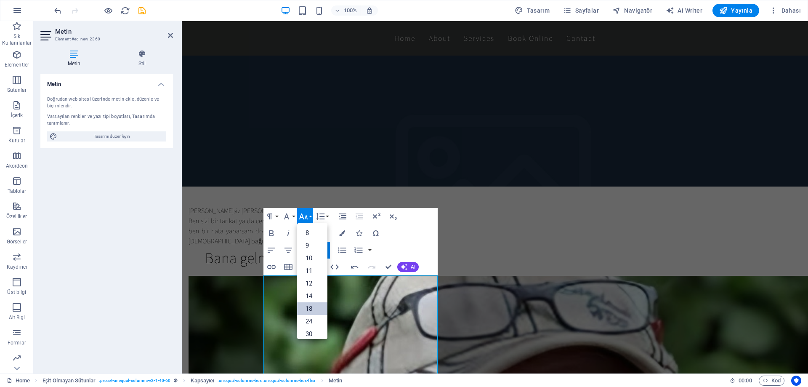
click at [309, 309] on link "18" at bounding box center [312, 308] width 30 height 13
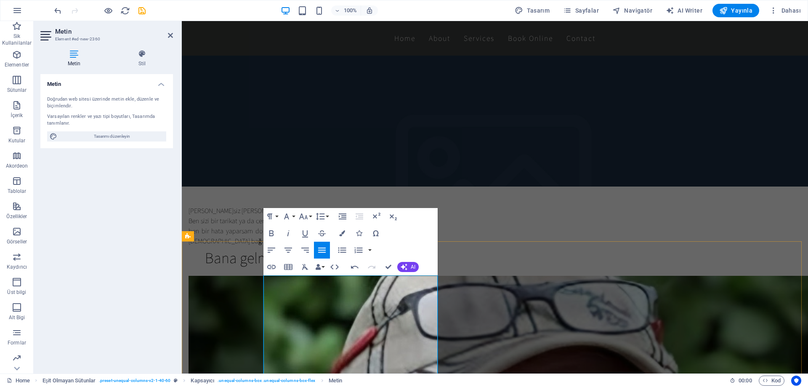
drag, startPoint x: 290, startPoint y: 322, endPoint x: 263, endPoint y: 290, distance: 42.2
click at [307, 217] on icon "button" at bounding box center [303, 216] width 9 height 6
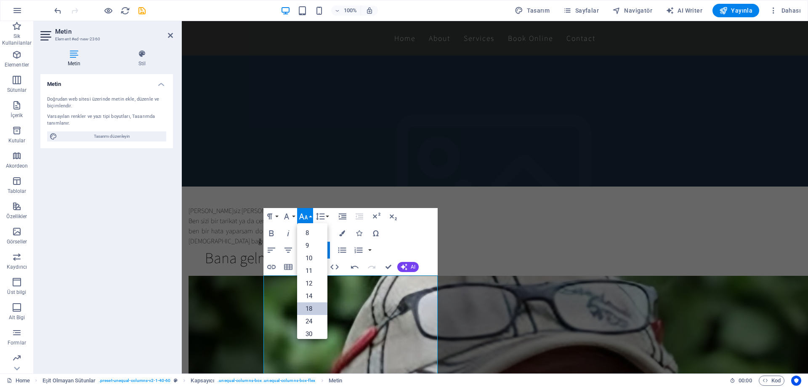
click at [309, 306] on link "18" at bounding box center [312, 308] width 30 height 13
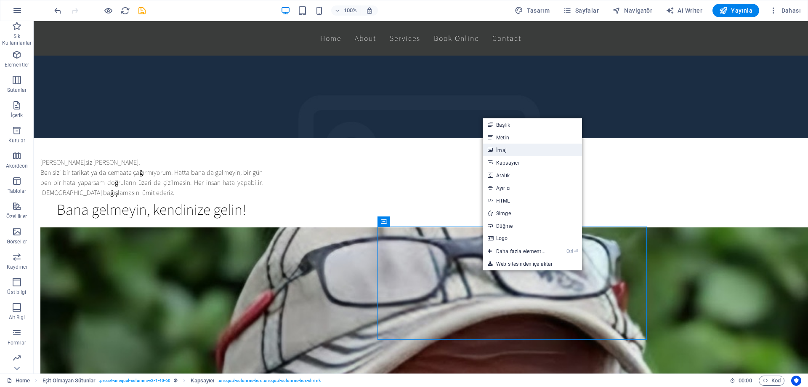
click at [514, 152] on link "İmaj" at bounding box center [532, 150] width 99 height 13
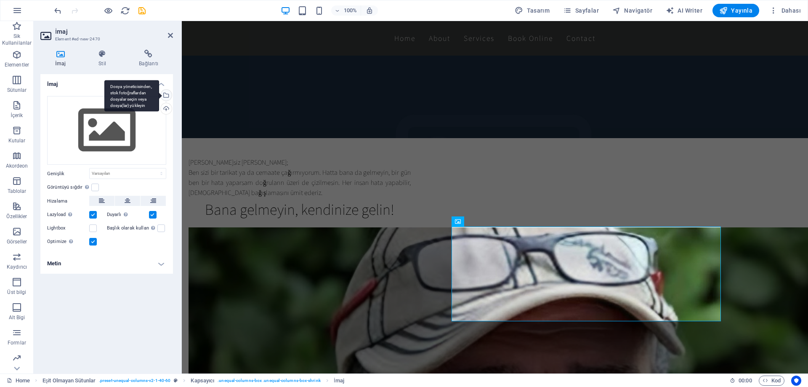
click at [159, 94] on div "Dosya yöneticisinden, stok fotoğraflardan dosyalar seçin veya dosya(lar) yükley…" at bounding box center [131, 96] width 55 height 32
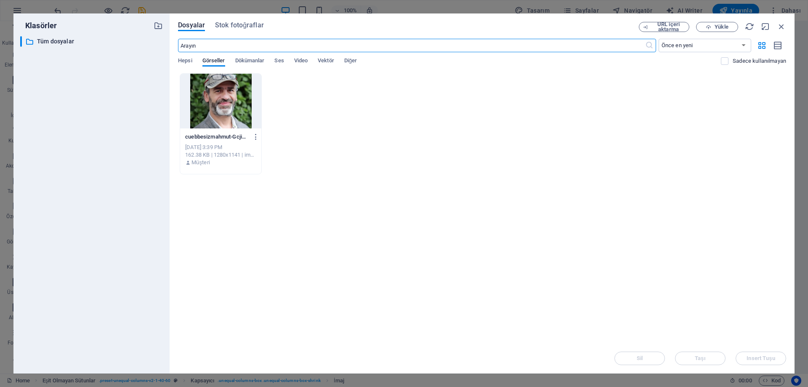
scroll to position [244, 0]
click at [229, 112] on div at bounding box center [220, 101] width 81 height 55
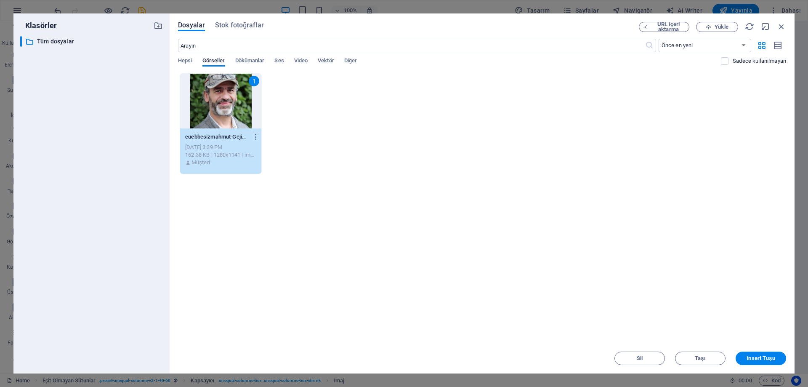
click at [229, 112] on div "1" at bounding box center [220, 101] width 81 height 55
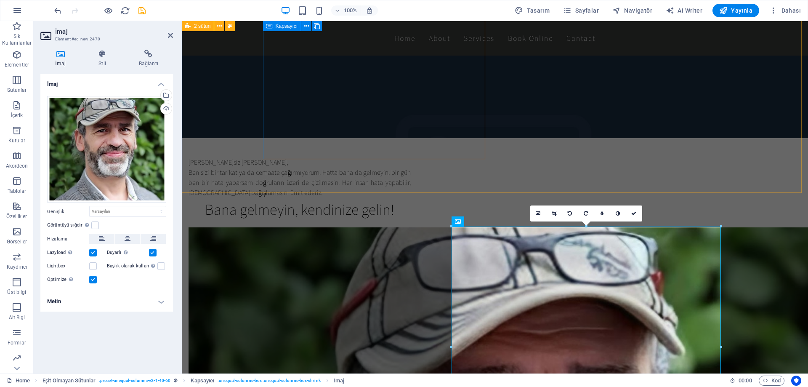
click at [411, 157] on div "[PERSON_NAME]siz [PERSON_NAME]; Ben sizi bir tarikat ya da cemaate çağırmıyorum…" at bounding box center [300, 188] width 222 height 63
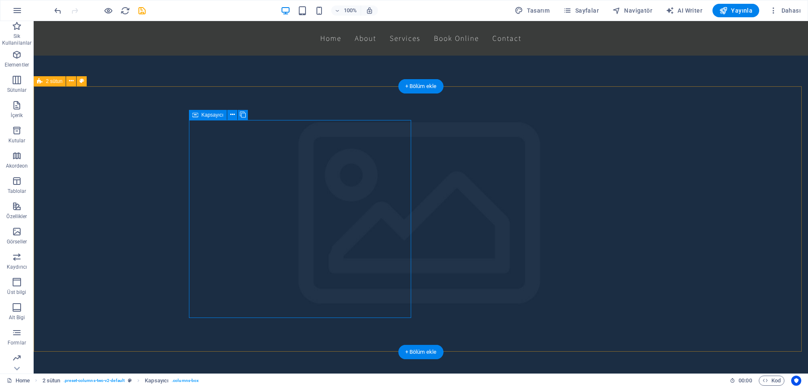
scroll to position [17, 0]
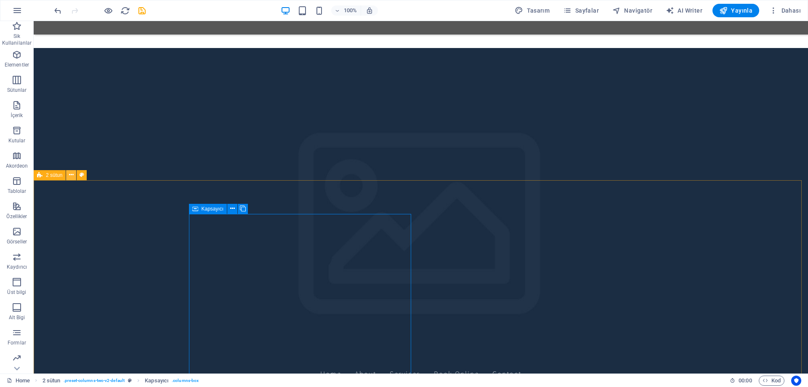
click at [73, 177] on icon at bounding box center [71, 175] width 5 height 9
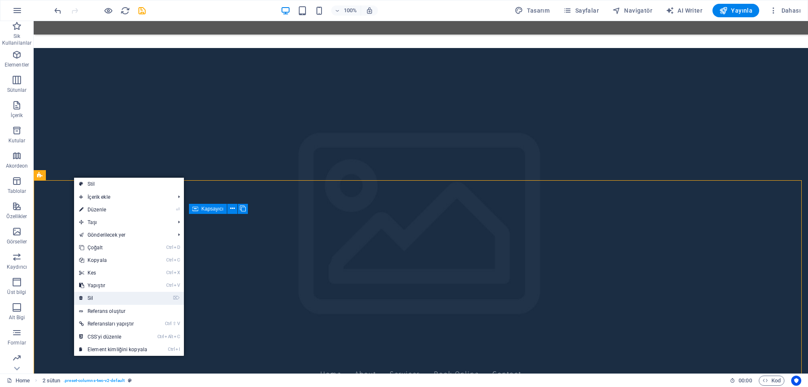
click at [108, 297] on link "⌦ Sil" at bounding box center [113, 298] width 78 height 13
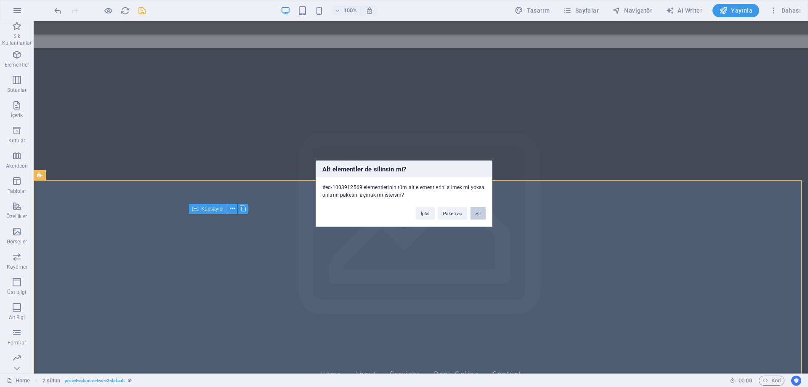
click at [477, 213] on button "Sil" at bounding box center [478, 213] width 15 height 13
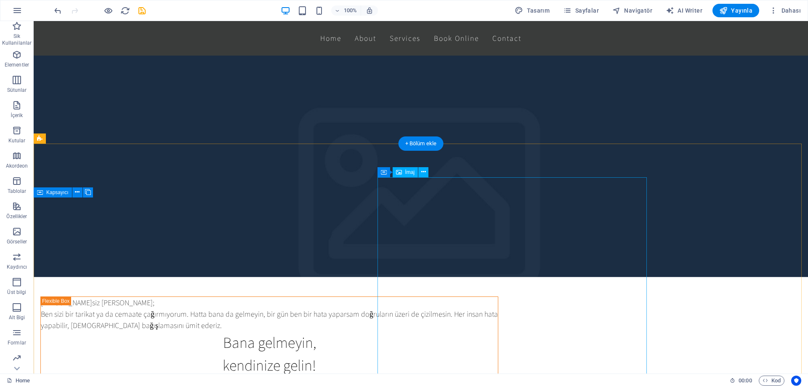
scroll to position [131, 0]
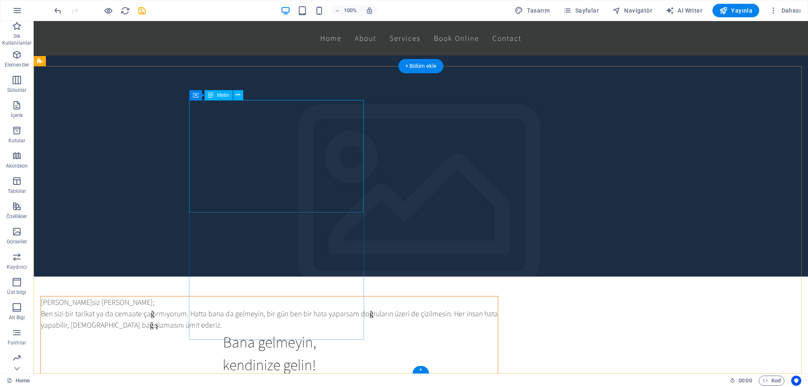
click at [232, 296] on div "[PERSON_NAME]siz [PERSON_NAME]; Ben sizi bir tarikat ya da cemaate çağırmıyorum…" at bounding box center [269, 341] width 457 height 90
click at [257, 296] on div "[PERSON_NAME]siz [PERSON_NAME]; Ben sizi bir tarikat ya da cemaate çağırmıyorum…" at bounding box center [269, 341] width 457 height 90
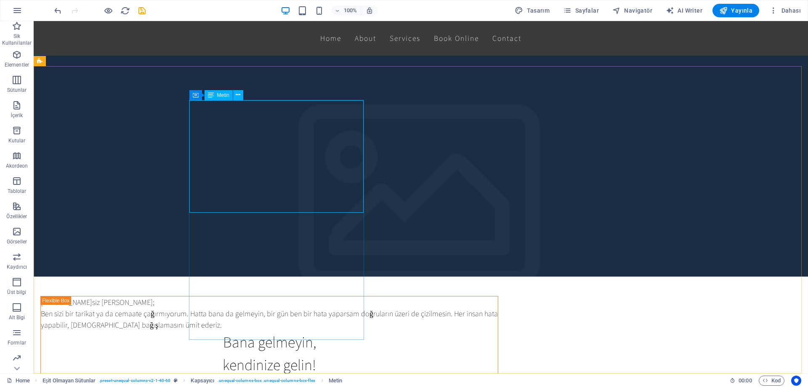
click at [219, 97] on span "Metin" at bounding box center [223, 95] width 12 height 5
drag, startPoint x: 253, startPoint y: 118, endPoint x: 228, endPoint y: 233, distance: 117.6
click at [232, 94] on icon at bounding box center [232, 94] width 5 height 9
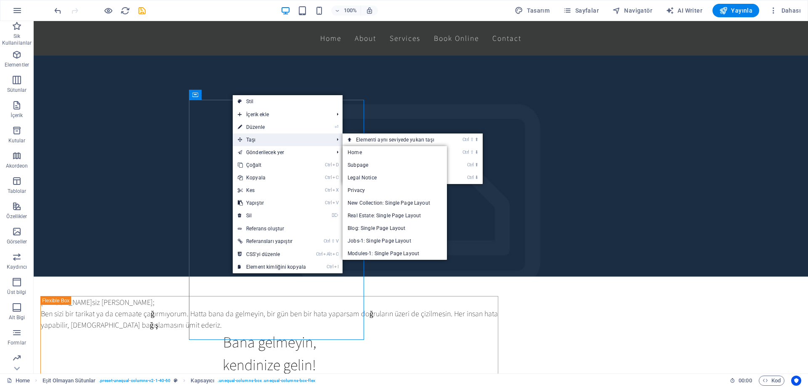
click at [259, 138] on span "Taşı" at bounding box center [281, 139] width 97 height 13
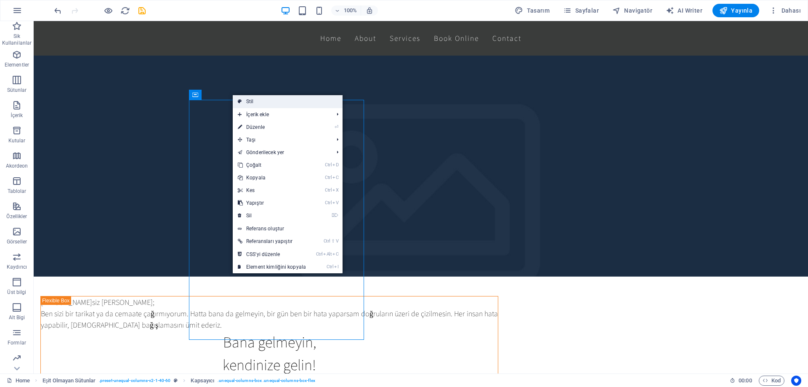
click at [255, 100] on link "Stil" at bounding box center [288, 101] width 110 height 13
select select "%"
select select "rem"
select select "preset-unequal-columns-v2-1-40-60"
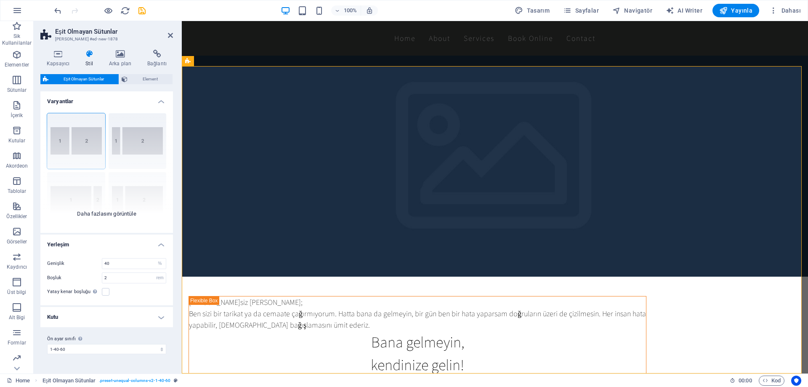
click at [132, 139] on div "[PHONE_NUMBER] [PHONE_NUMBER] 70-30 Varsayılan" at bounding box center [106, 170] width 133 height 126
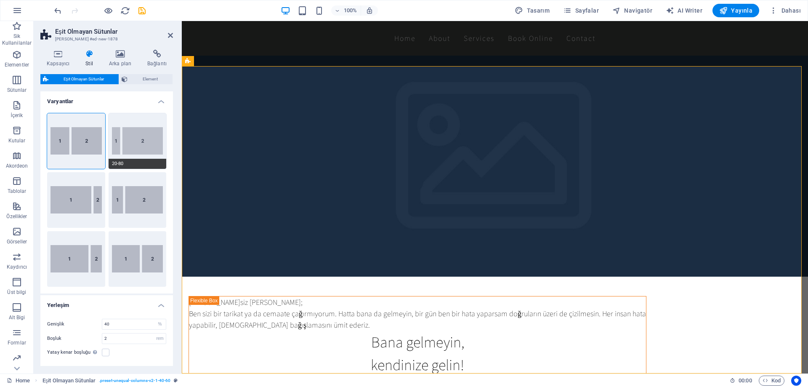
click at [131, 139] on button "20-80" at bounding box center [138, 141] width 58 height 56
type input "20"
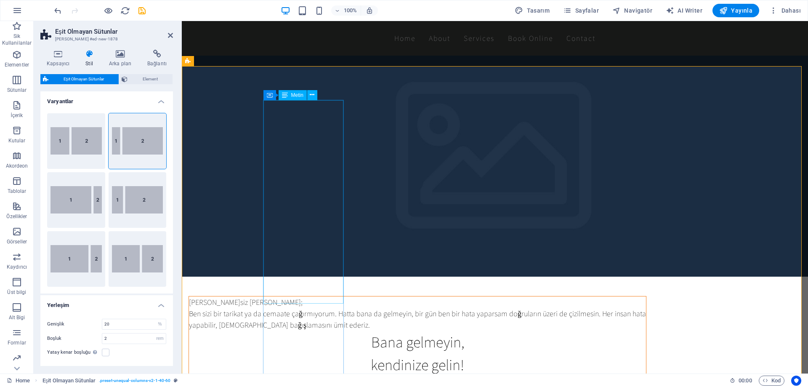
click at [283, 296] on div "[PERSON_NAME]siz [PERSON_NAME]; Ben sizi bir tarikat ya da cemaate çağırmıyorum…" at bounding box center [417, 341] width 457 height 90
click at [266, 296] on div "[PERSON_NAME]siz [PERSON_NAME]; Ben sizi bir tarikat ya da cemaate çağırmıyorum…" at bounding box center [417, 341] width 457 height 90
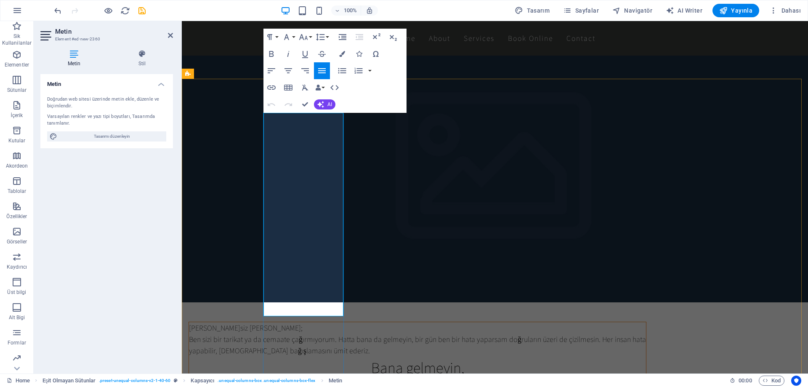
scroll to position [89, 0]
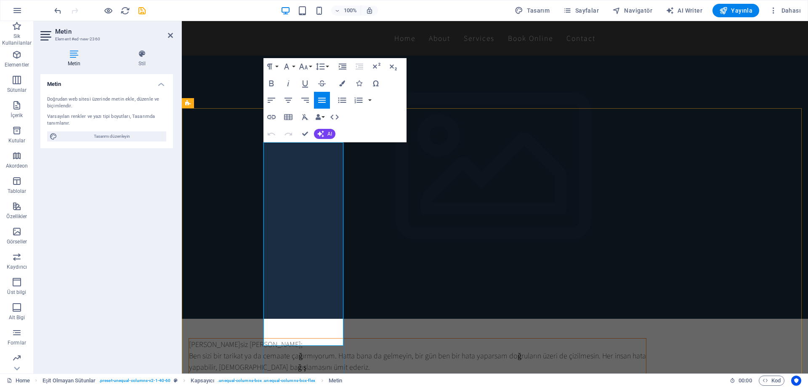
click at [277, 351] on span "Ben sizi bir tarikat ya da cemaate çağırmıyorum. Hatta bana da gelmeyin, bir gü…" at bounding box center [417, 361] width 457 height 21
click at [265, 339] on span "[PERSON_NAME]siz [PERSON_NAME];" at bounding box center [246, 344] width 114 height 10
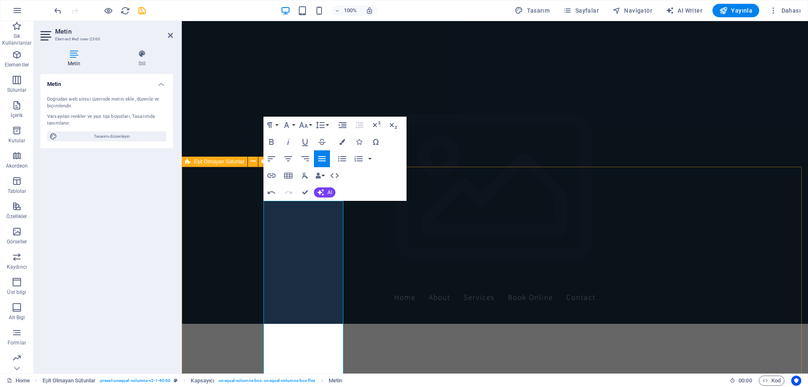
scroll to position [5, 0]
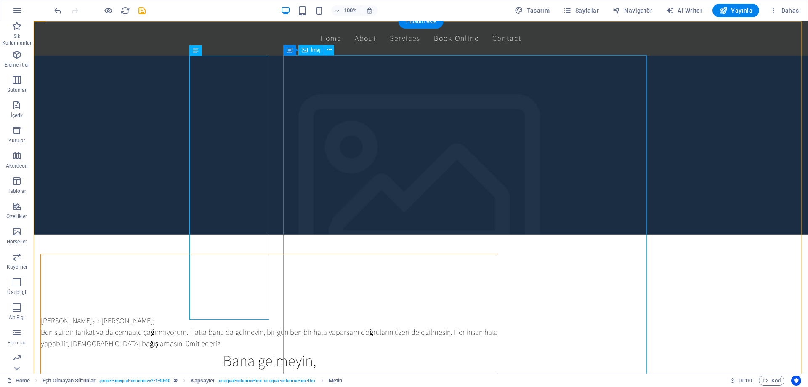
scroll to position [216, 0]
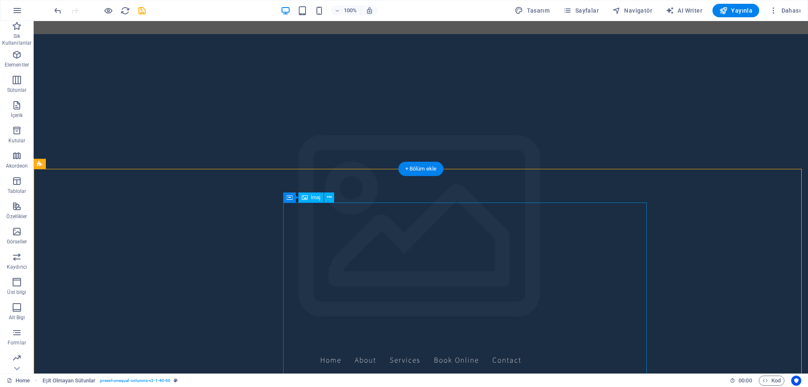
scroll to position [0, 0]
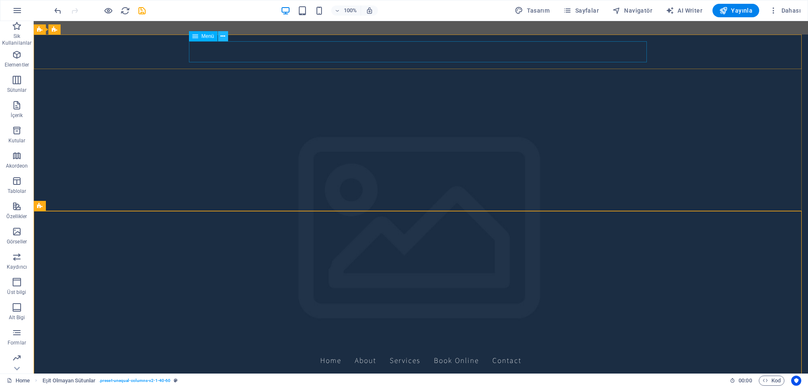
click at [221, 36] on icon at bounding box center [223, 36] width 5 height 9
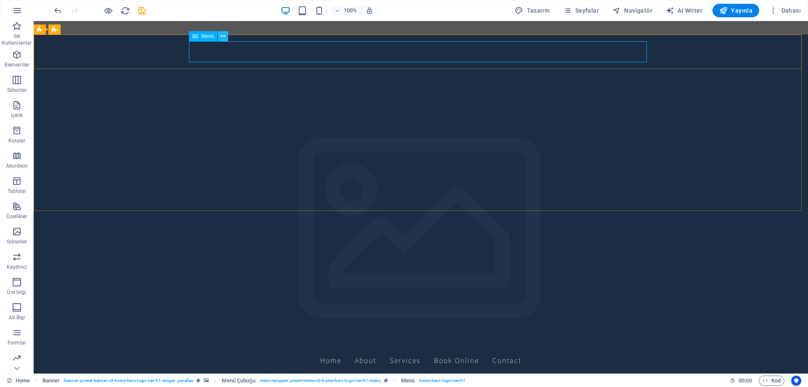
click at [222, 38] on icon at bounding box center [223, 36] width 5 height 9
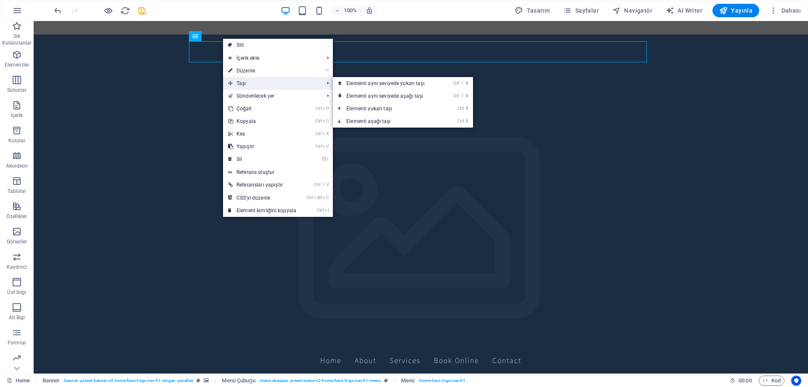
click at [268, 81] on span "Taşı" at bounding box center [271, 83] width 97 height 13
click at [409, 97] on link "Ctrl ⇧ ⬇ Elementi aynı seviyede aşağı taşı" at bounding box center [387, 96] width 109 height 13
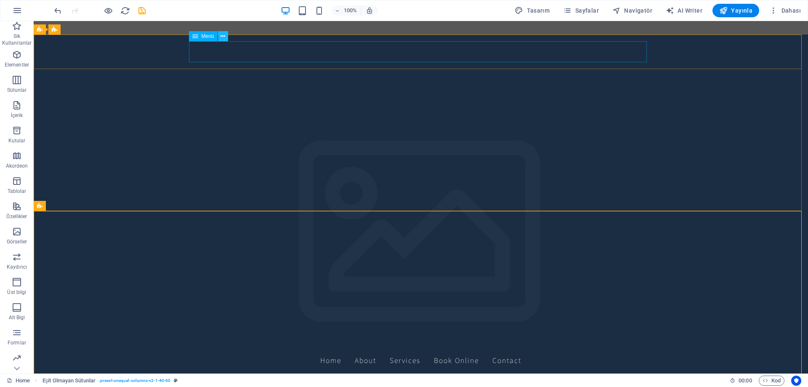
click at [224, 37] on icon at bounding box center [223, 36] width 5 height 9
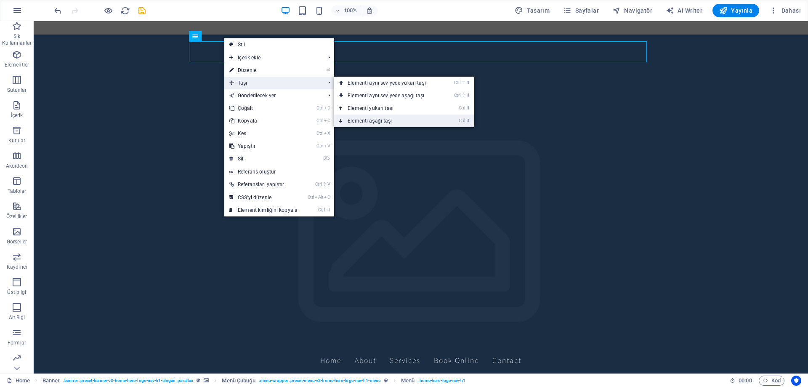
click at [388, 120] on link "Ctrl ⬇ Elementi aşağı taşı" at bounding box center [388, 121] width 109 height 13
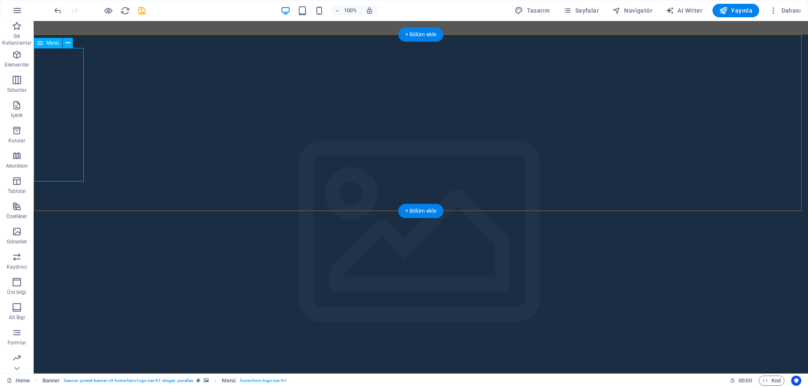
click at [62, 357] on nav "Home About Services Book Online Contact" at bounding box center [421, 382] width 775 height 51
click at [68, 45] on icon at bounding box center [68, 43] width 5 height 9
click at [55, 9] on icon "undo" at bounding box center [58, 11] width 10 height 10
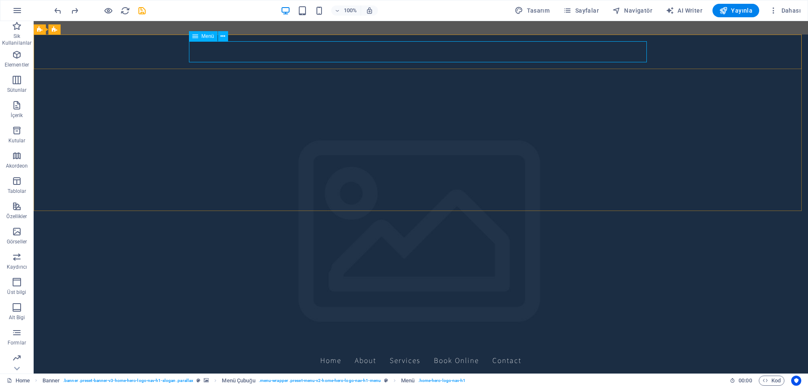
click at [196, 37] on icon at bounding box center [195, 36] width 6 height 10
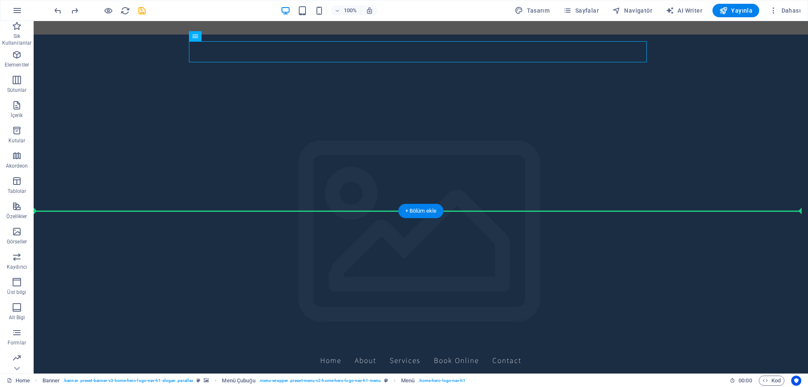
drag, startPoint x: 230, startPoint y: 58, endPoint x: 250, endPoint y: 232, distance: 175.1
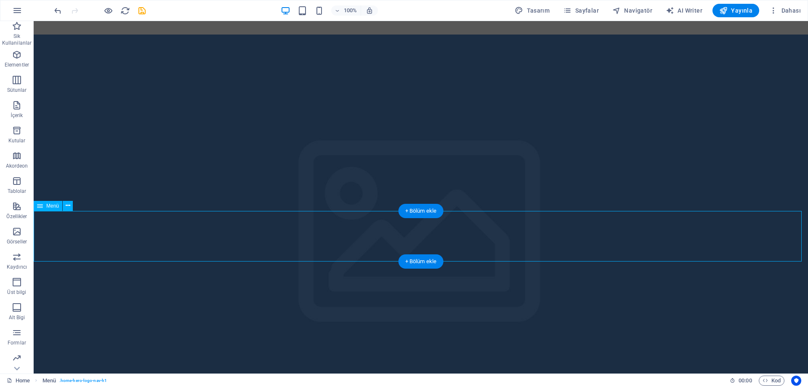
click at [17, 59] on icon "button" at bounding box center [17, 55] width 10 height 10
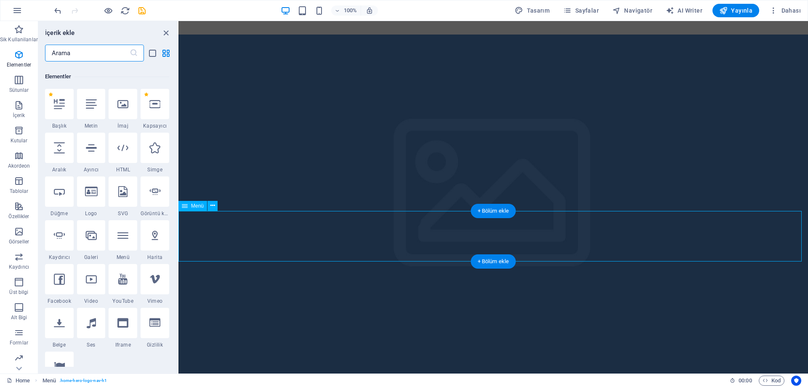
scroll to position [90, 0]
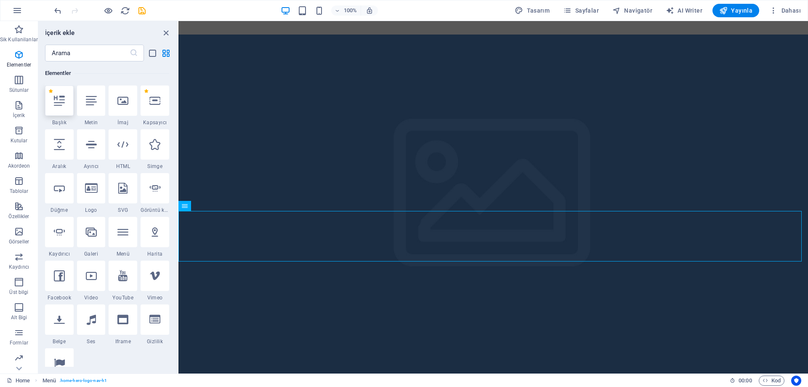
click at [61, 101] on icon at bounding box center [59, 100] width 11 height 11
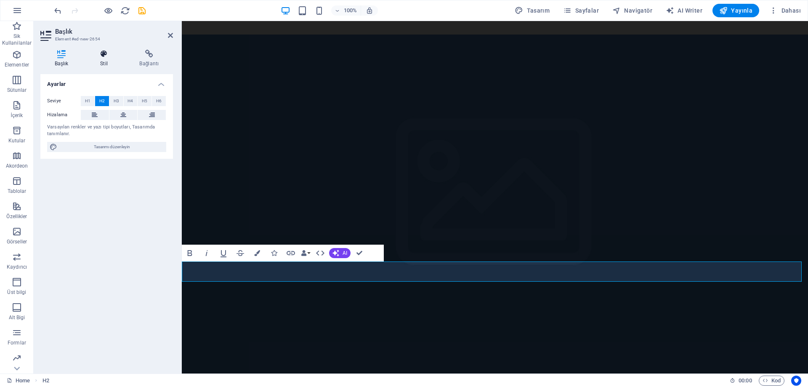
click at [104, 62] on h4 "Stil" at bounding box center [105, 59] width 39 height 18
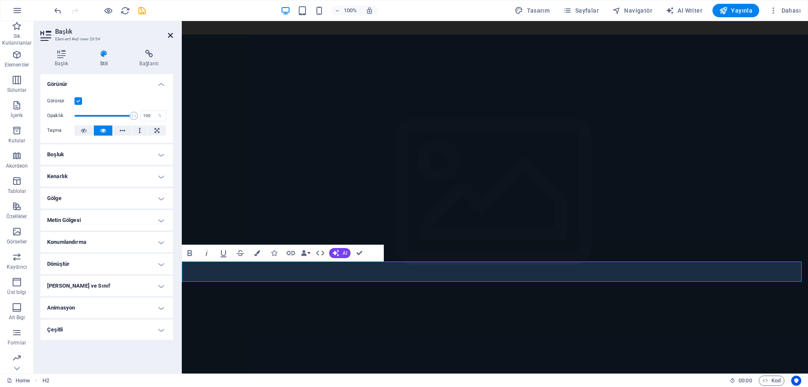
click at [172, 33] on icon at bounding box center [170, 35] width 5 height 7
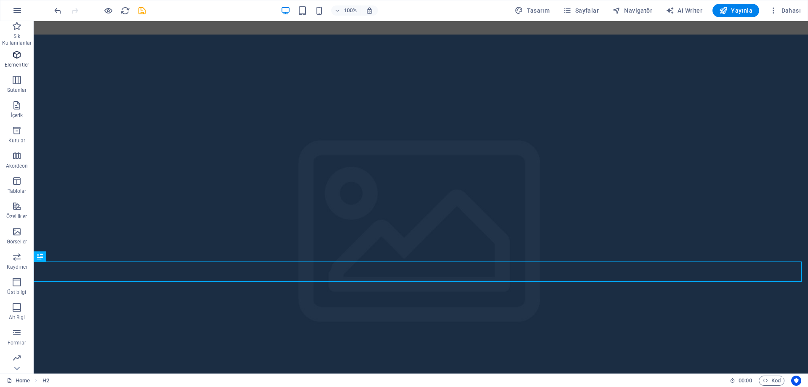
click at [25, 66] on p "Elementler" at bounding box center [17, 64] width 24 height 7
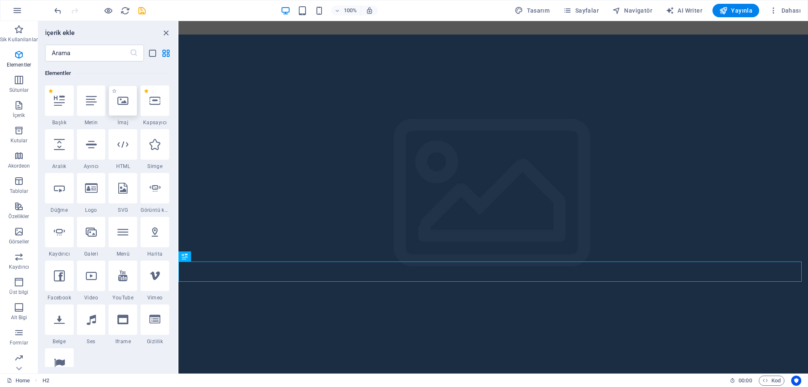
click at [120, 94] on div at bounding box center [123, 100] width 29 height 30
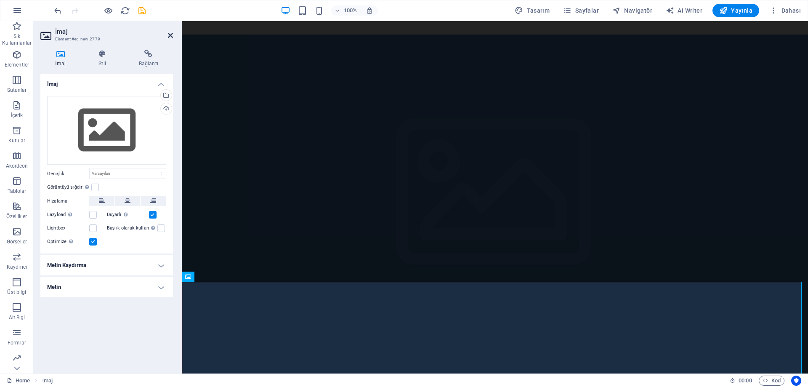
click at [169, 36] on icon at bounding box center [170, 35] width 5 height 7
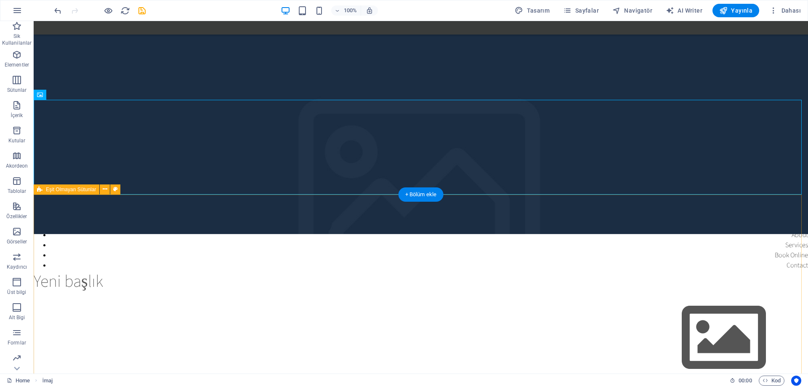
scroll to position [126, 0]
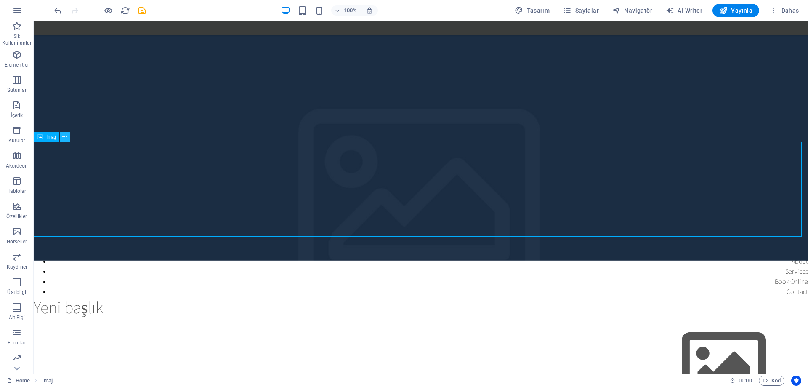
click at [64, 140] on icon at bounding box center [64, 136] width 5 height 9
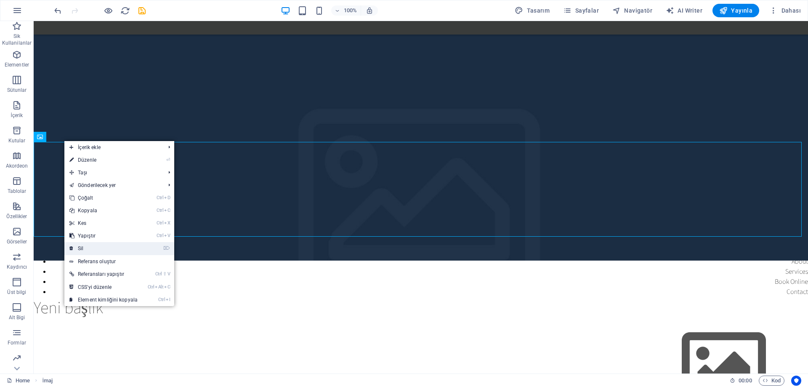
click at [101, 246] on link "⌦ Sil" at bounding box center [103, 248] width 78 height 13
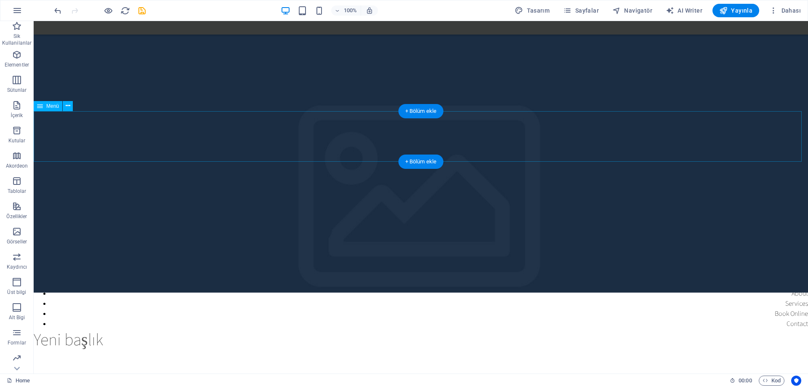
scroll to position [84, 0]
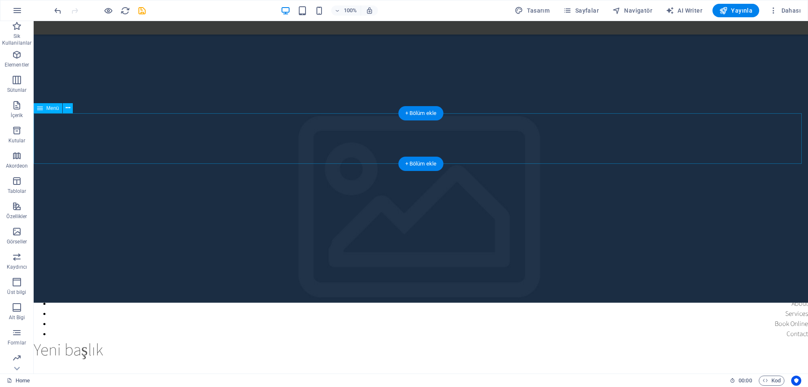
click at [790, 288] on nav "Home About Services Book Online Contact" at bounding box center [421, 313] width 775 height 51
click at [642, 288] on nav "Home About Services Book Online Contact" at bounding box center [421, 313] width 775 height 51
select select
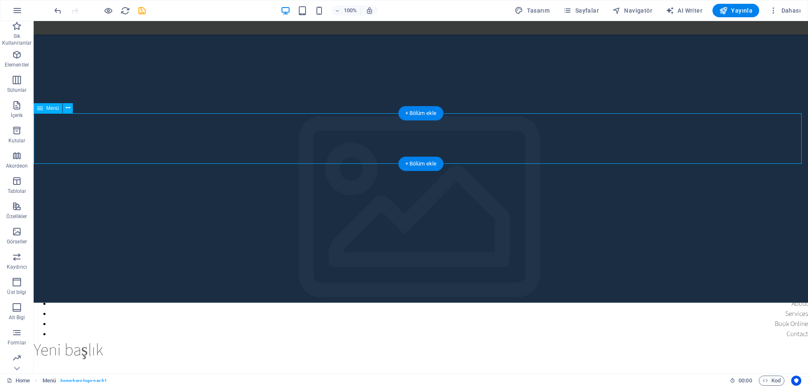
select select
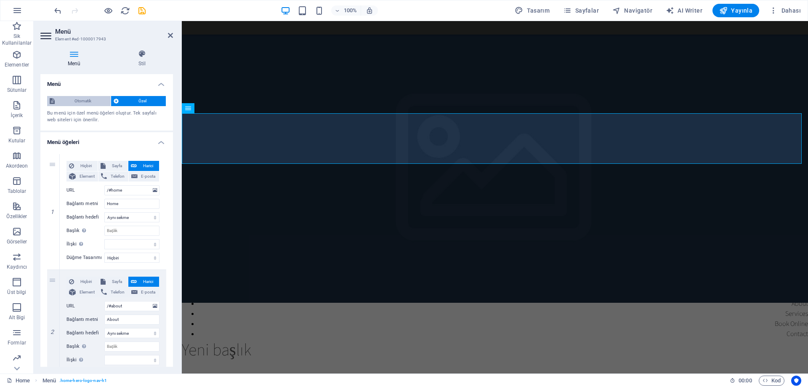
click at [83, 97] on span "Otomatik" at bounding box center [82, 101] width 51 height 10
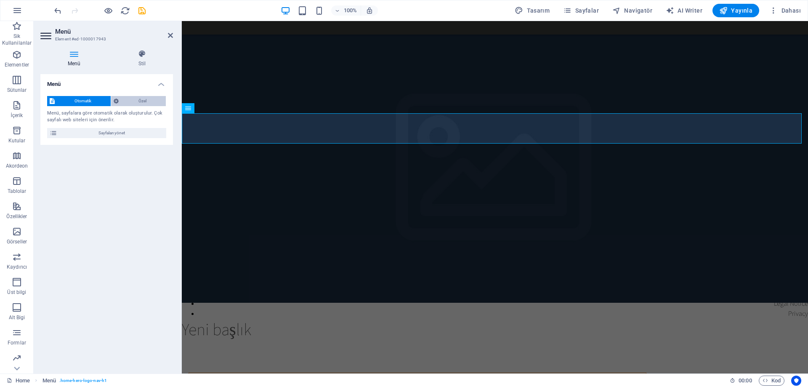
click at [117, 100] on icon at bounding box center [116, 101] width 5 height 10
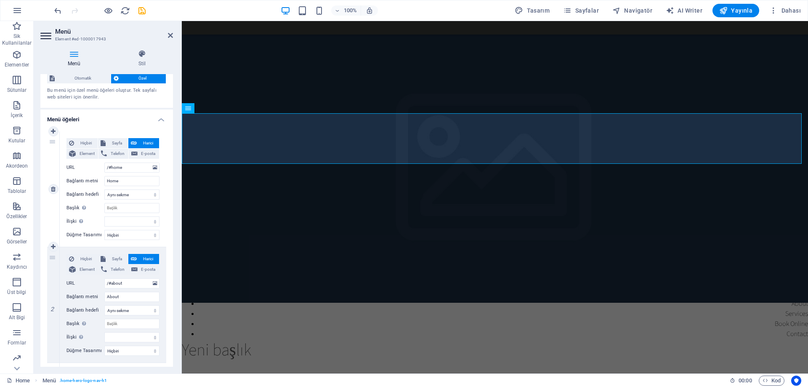
scroll to position [0, 0]
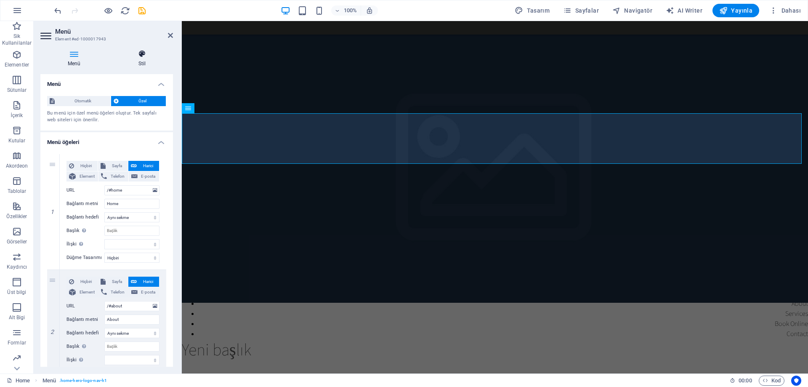
click at [142, 58] on h4 "Stil" at bounding box center [142, 59] width 62 height 18
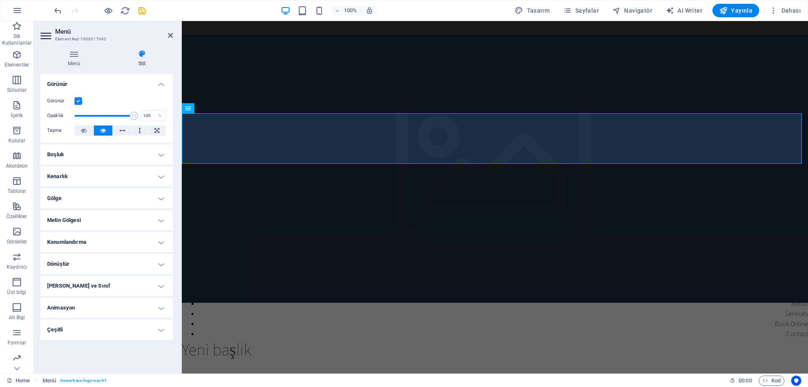
click at [152, 151] on h4 "Boşluk" at bounding box center [106, 154] width 133 height 20
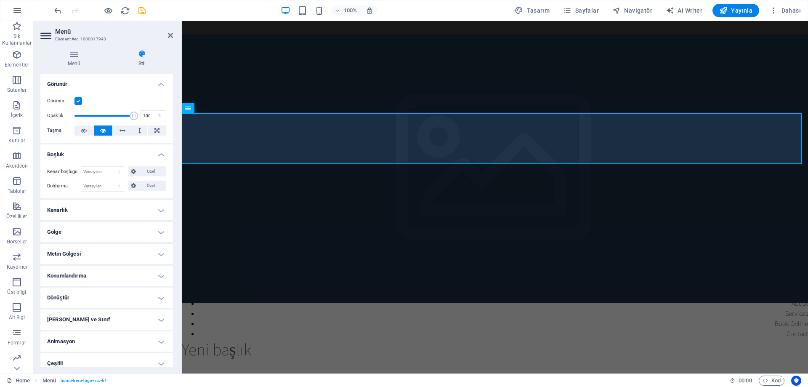
click at [153, 211] on h4 "Kenarlık" at bounding box center [106, 210] width 133 height 20
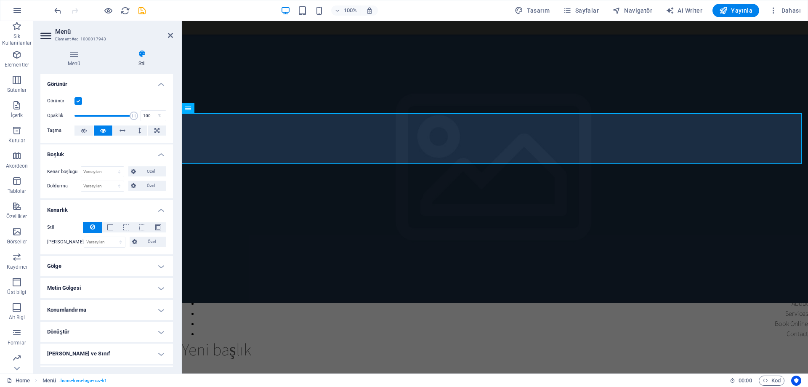
click at [147, 269] on h4 "Gölge" at bounding box center [106, 266] width 133 height 20
